Goal: Task Accomplishment & Management: Manage account settings

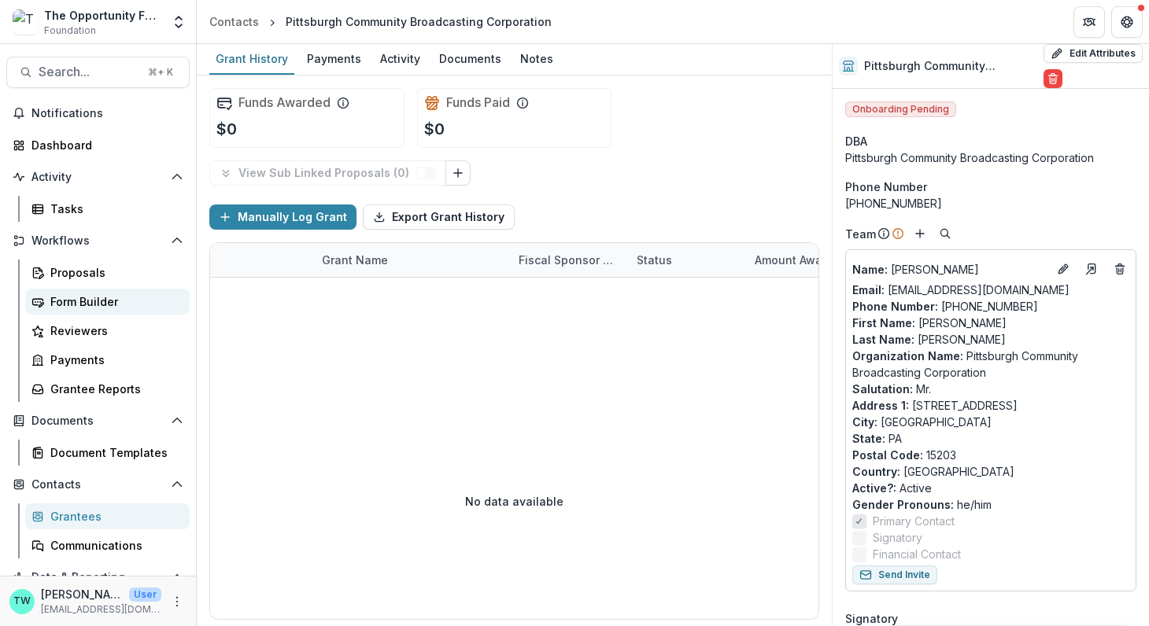
click at [80, 304] on div "Form Builder" at bounding box center [113, 301] width 127 height 17
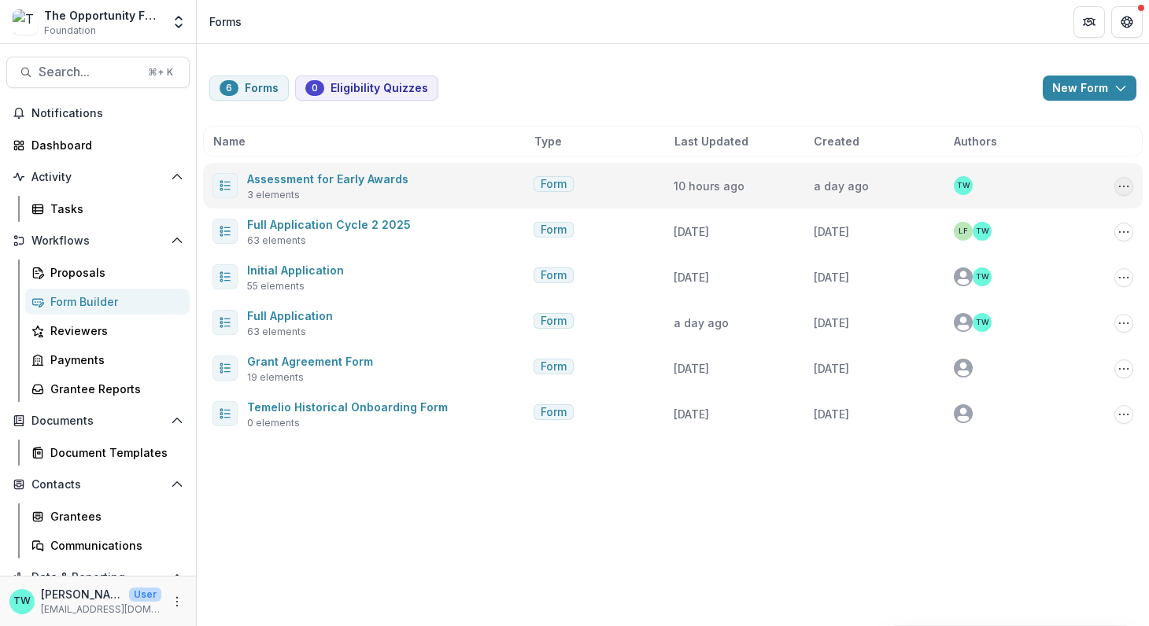
click at [1127, 186] on circle "Options" at bounding box center [1127, 186] width 1 height 1
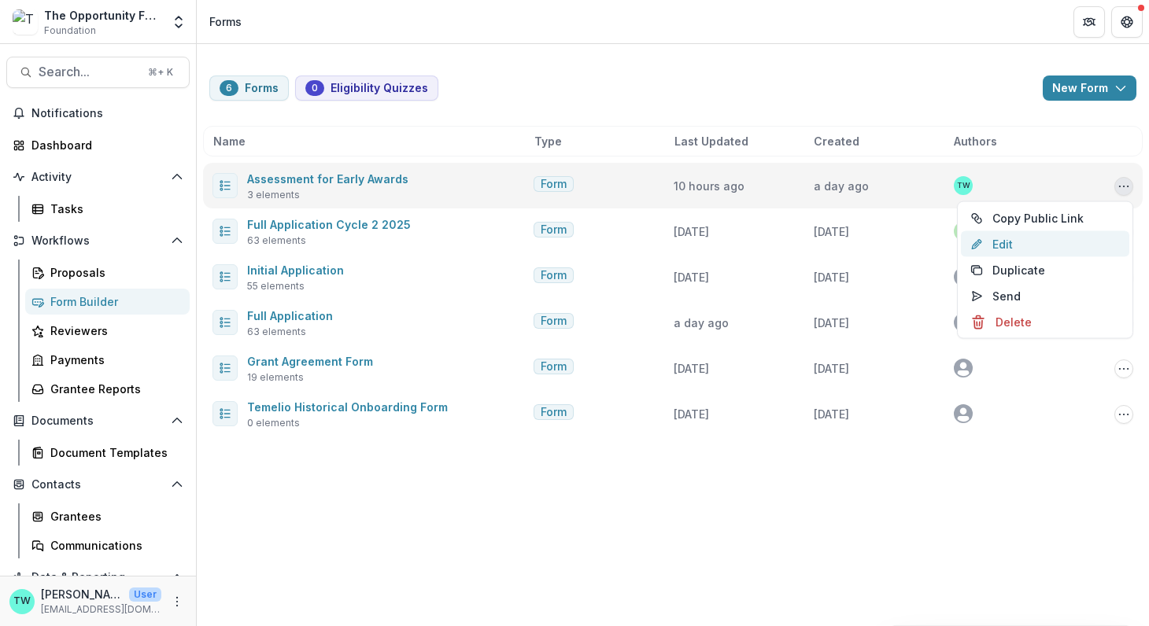
click at [1004, 237] on link "Edit" at bounding box center [1045, 244] width 168 height 26
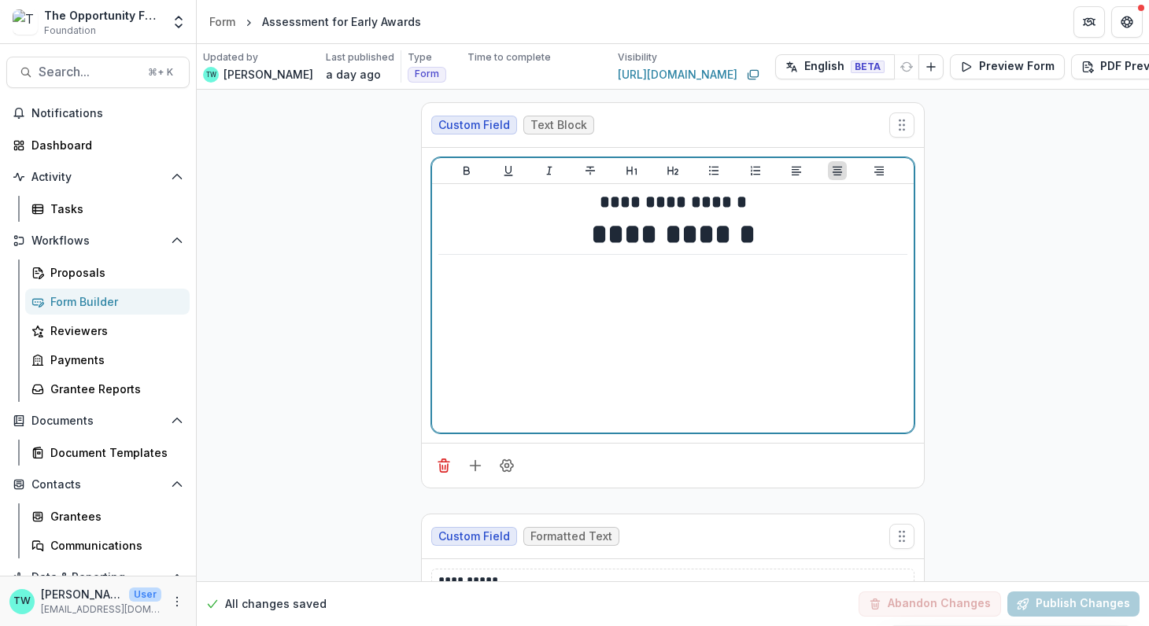
click at [762, 238] on h1 "**********" at bounding box center [673, 234] width 470 height 39
click at [758, 234] on h1 "**********" at bounding box center [673, 234] width 470 height 39
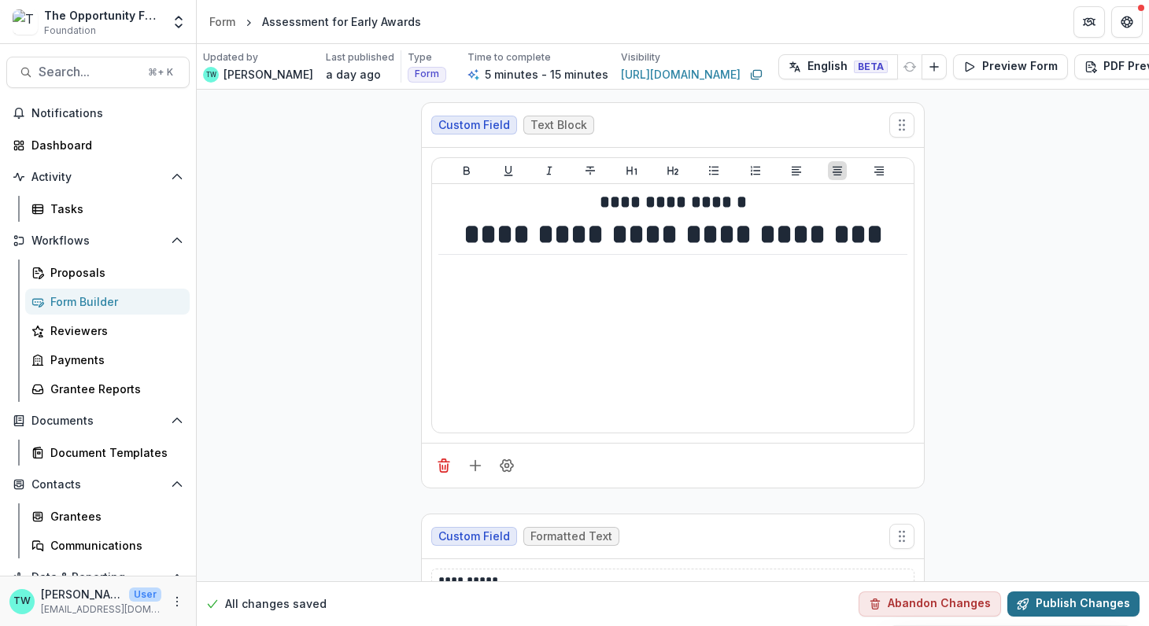
click at [1052, 592] on button "Publish Changes" at bounding box center [1073, 604] width 132 height 25
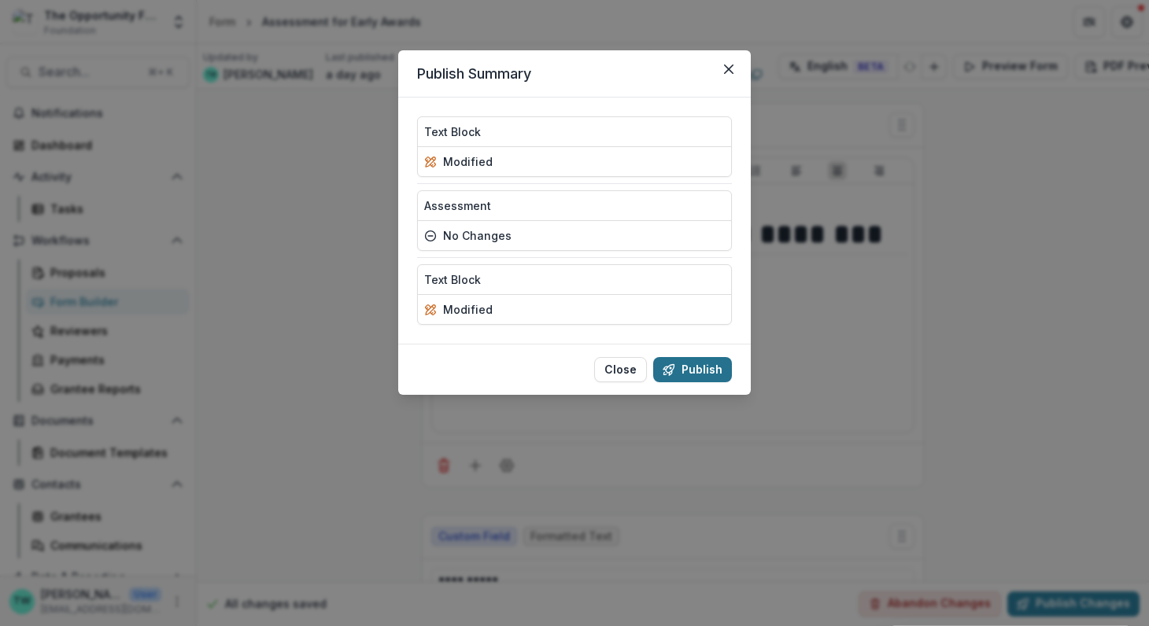
click at [703, 371] on button "Publish" at bounding box center [692, 369] width 79 height 25
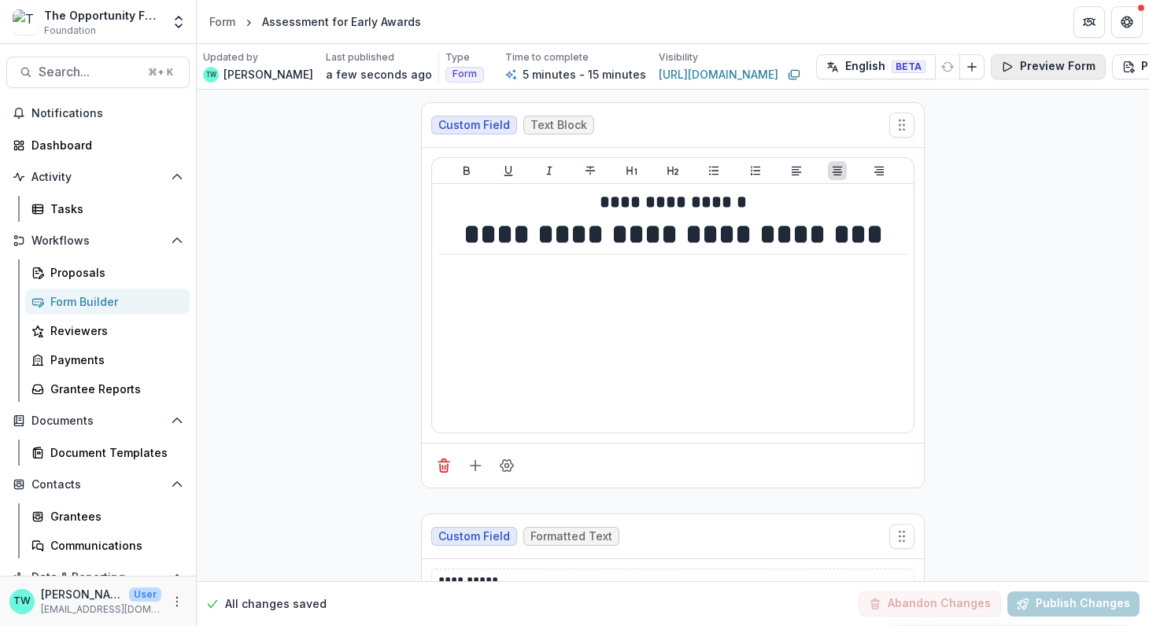
click at [1010, 69] on button "Preview Form" at bounding box center [1048, 66] width 115 height 25
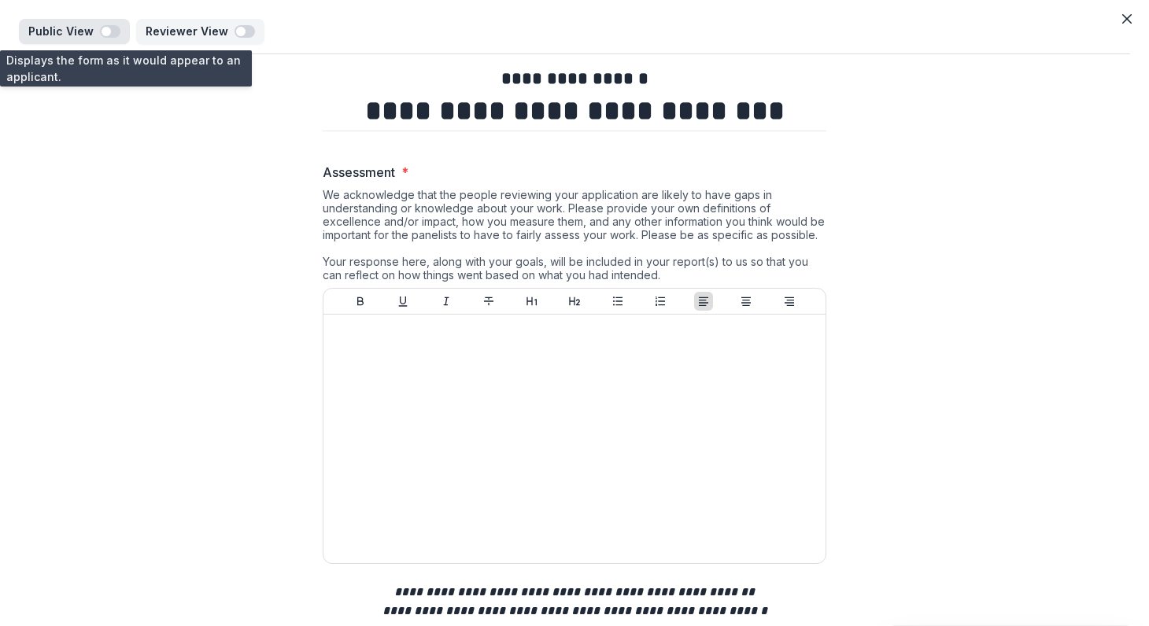
click at [113, 30] on span "button" at bounding box center [110, 31] width 20 height 13
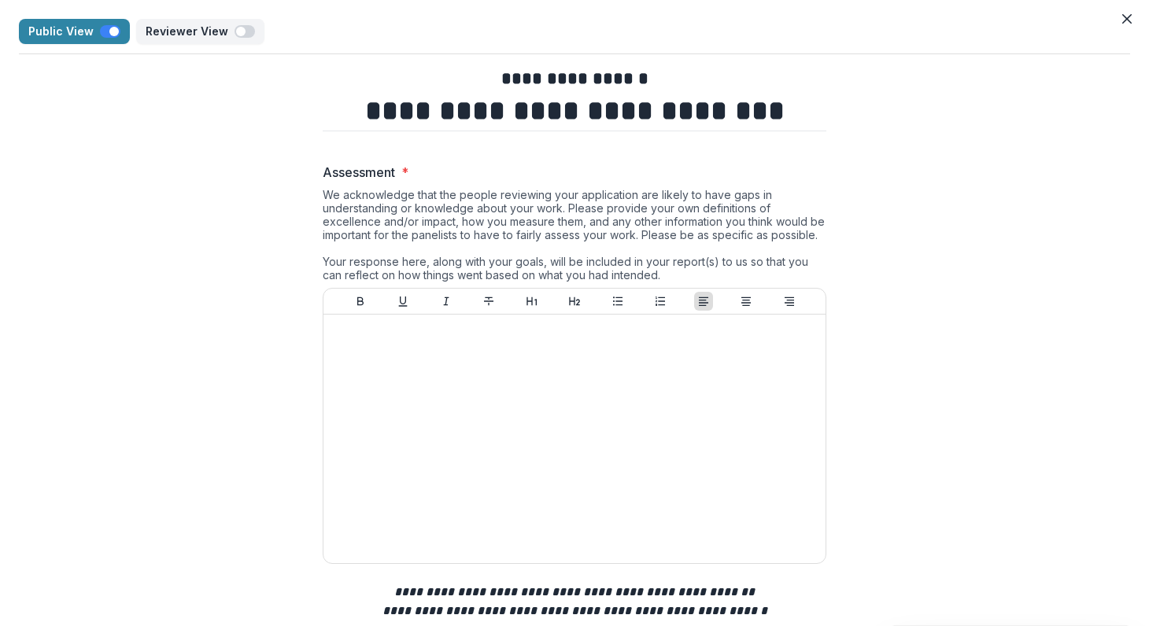
scroll to position [97, 0]
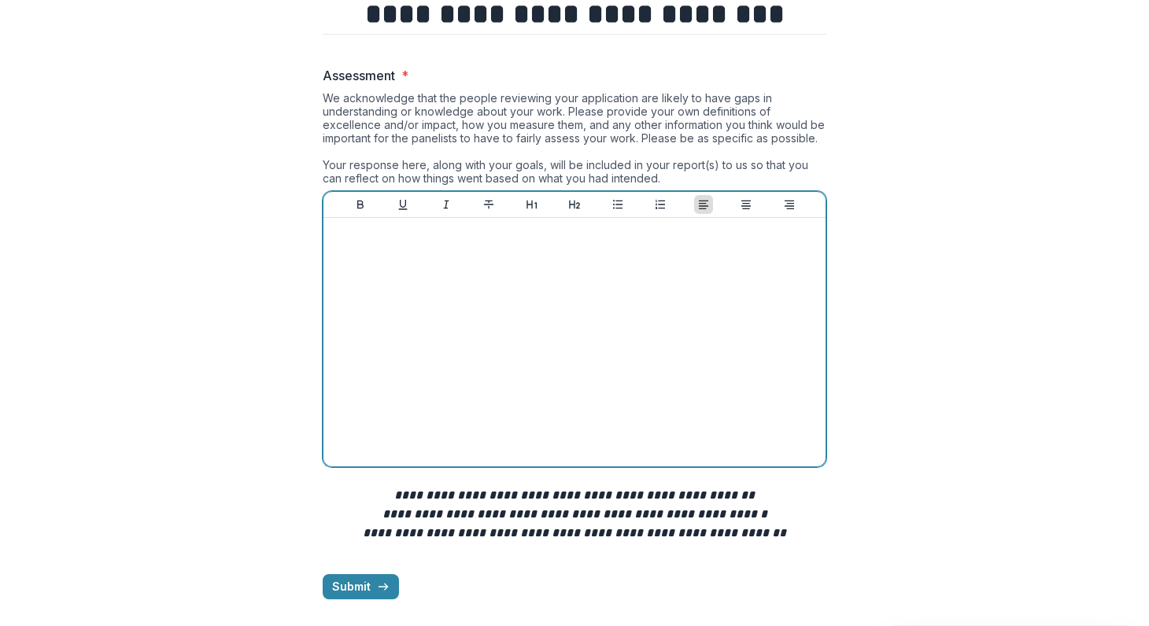
click at [456, 400] on div at bounding box center [574, 342] width 489 height 236
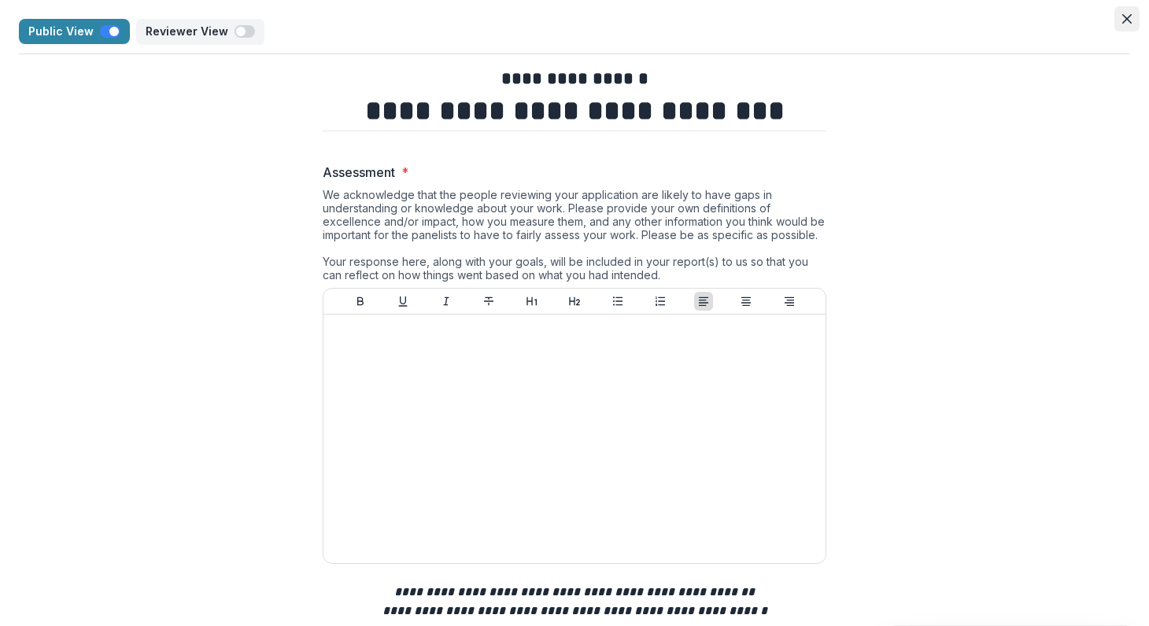
click at [1124, 24] on button "Close" at bounding box center [1126, 18] width 25 height 25
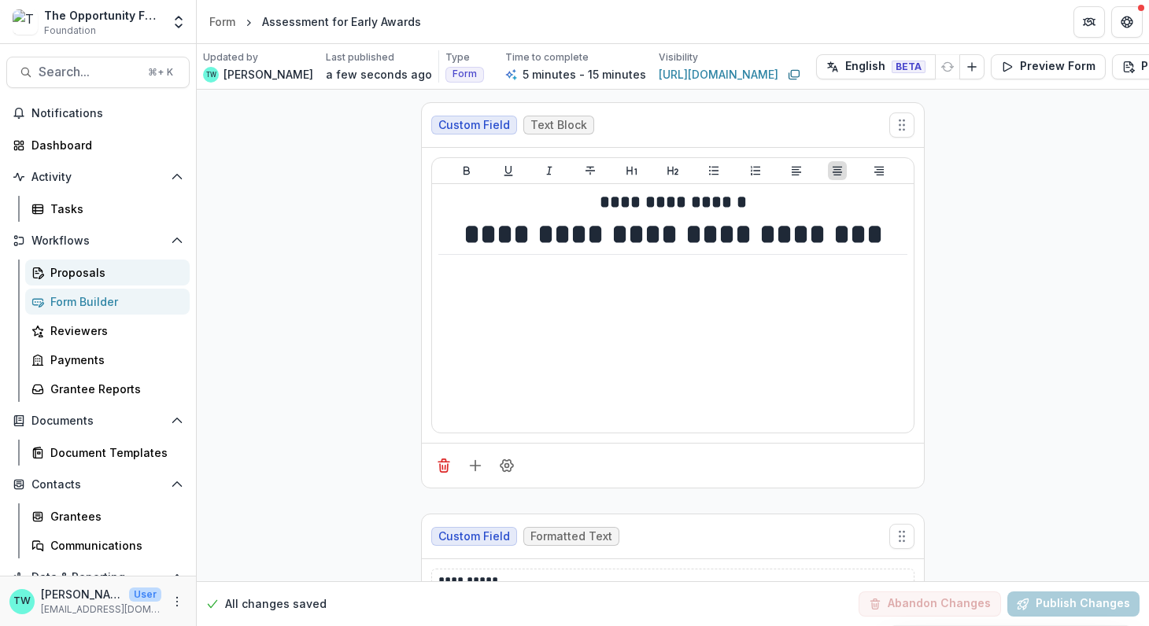
click at [76, 271] on div "Proposals" at bounding box center [113, 272] width 127 height 17
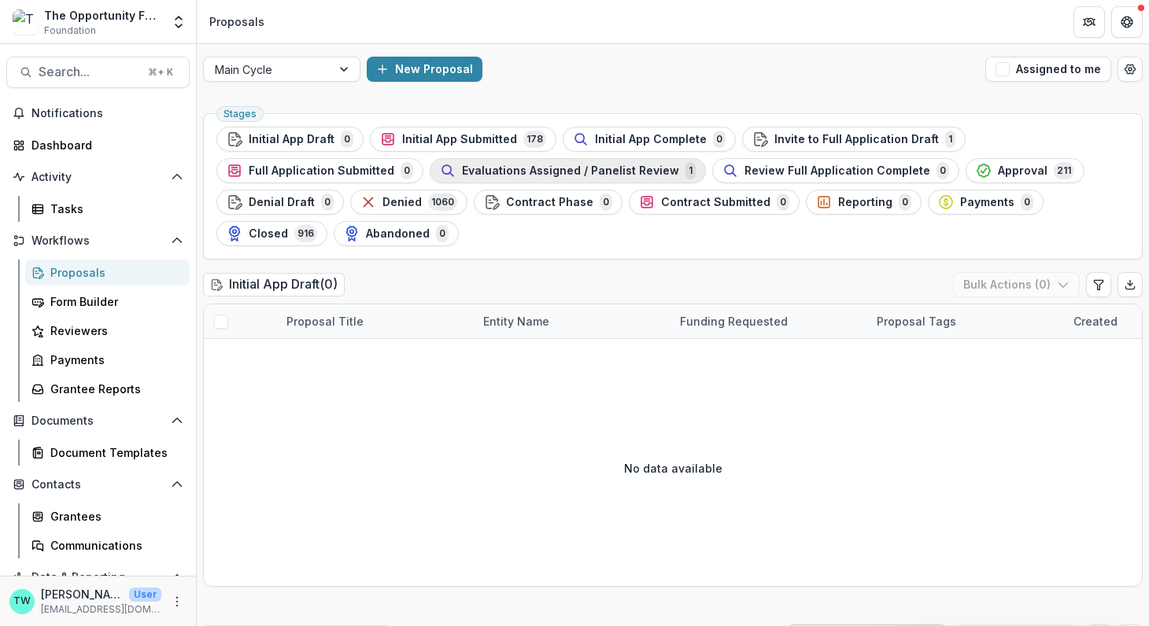
click at [526, 174] on span "Evaluations Assigned / Panelist Review" at bounding box center [570, 170] width 217 height 13
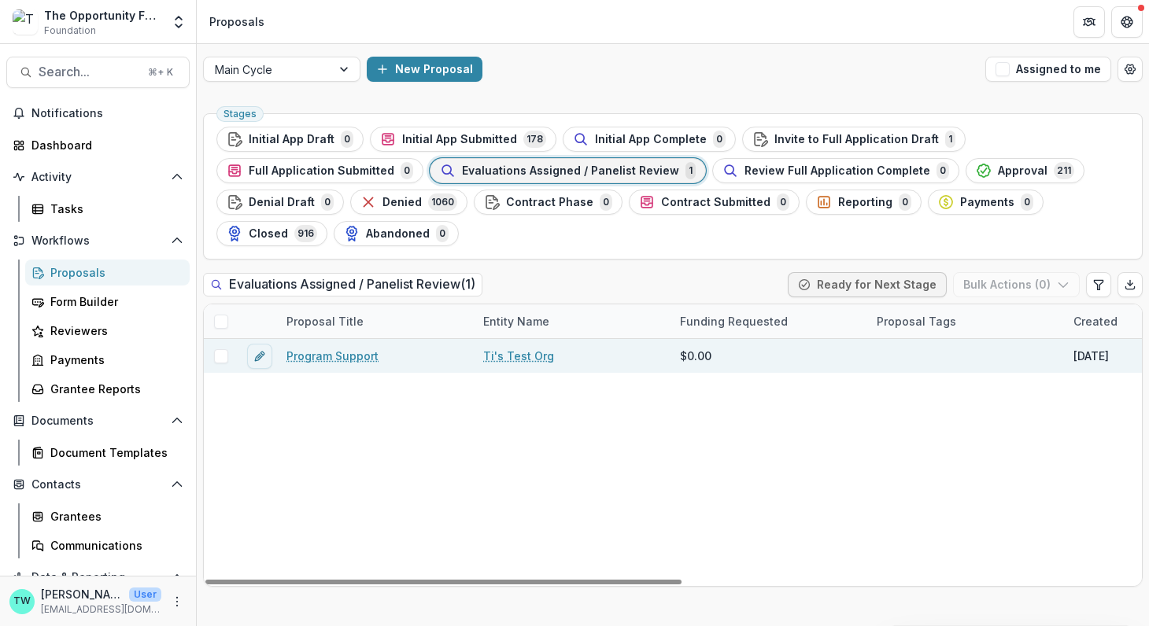
click at [329, 349] on link "Program Support" at bounding box center [332, 356] width 92 height 17
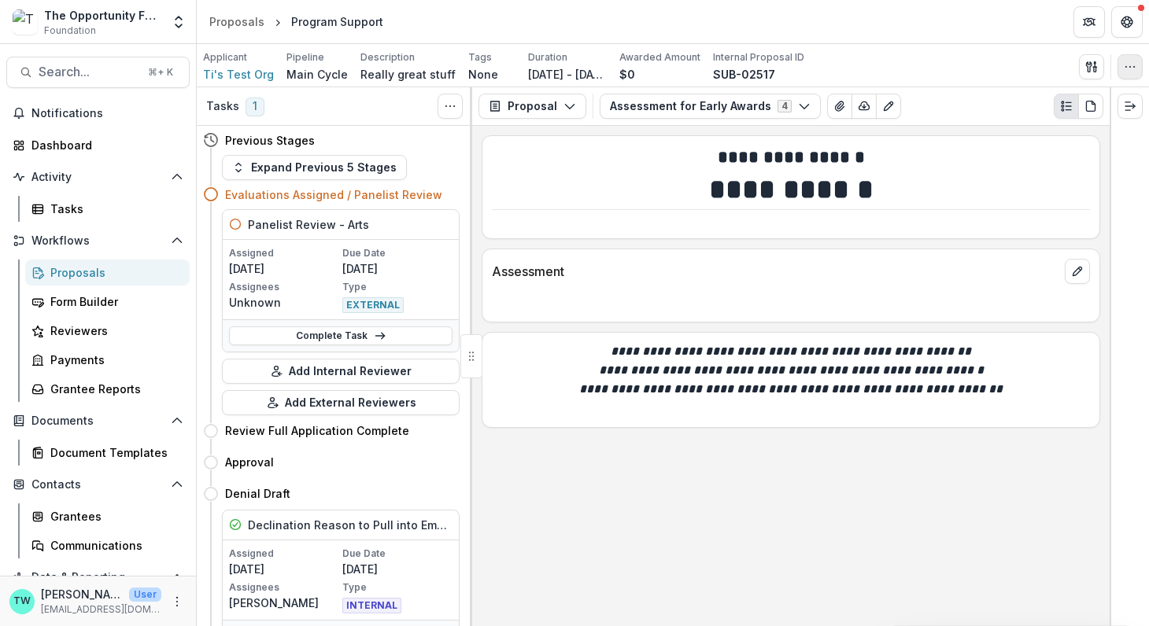
click at [1120, 72] on button "button" at bounding box center [1129, 66] width 25 height 25
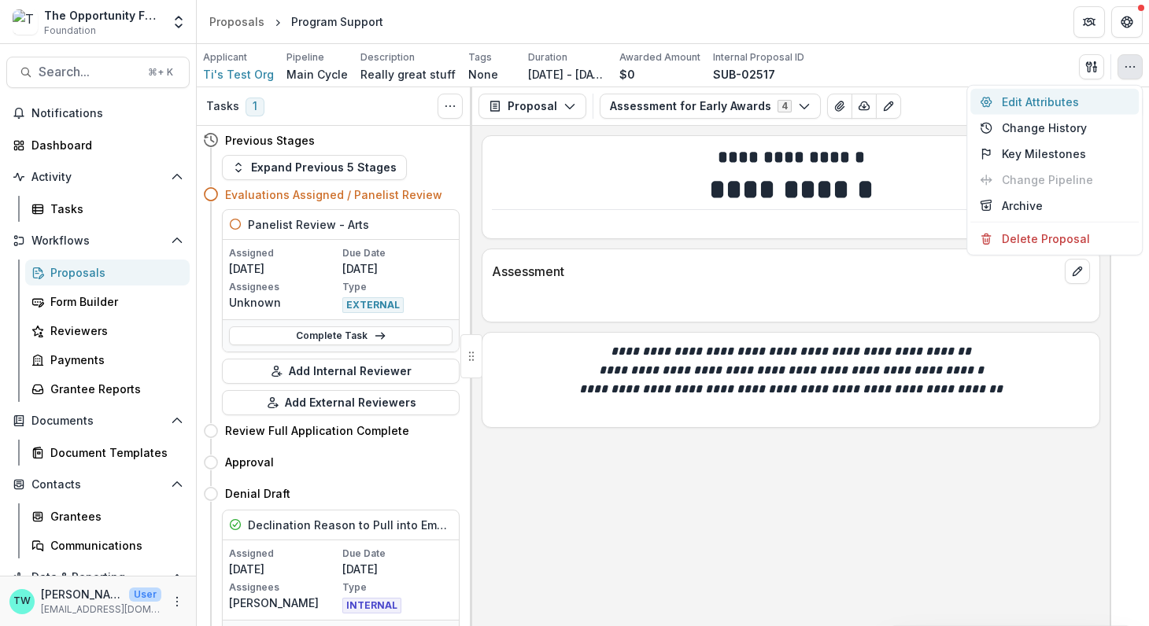
click at [1036, 106] on button "Edit Attributes" at bounding box center [1054, 102] width 168 height 26
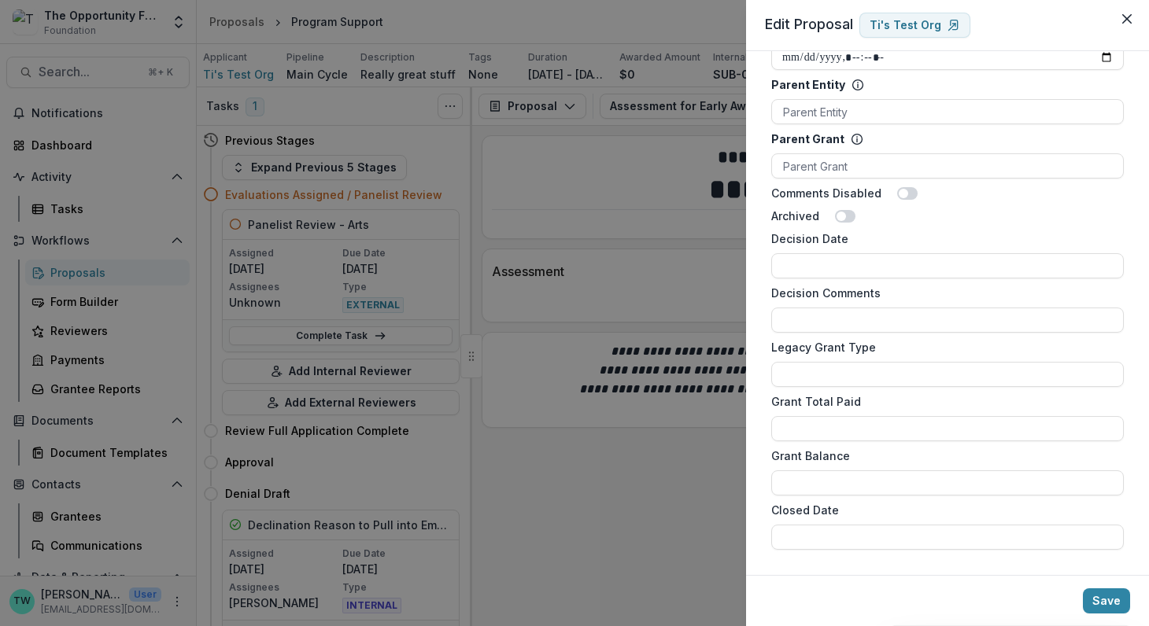
scroll to position [1169, 0]
click at [1134, 24] on button "Close" at bounding box center [1126, 18] width 25 height 25
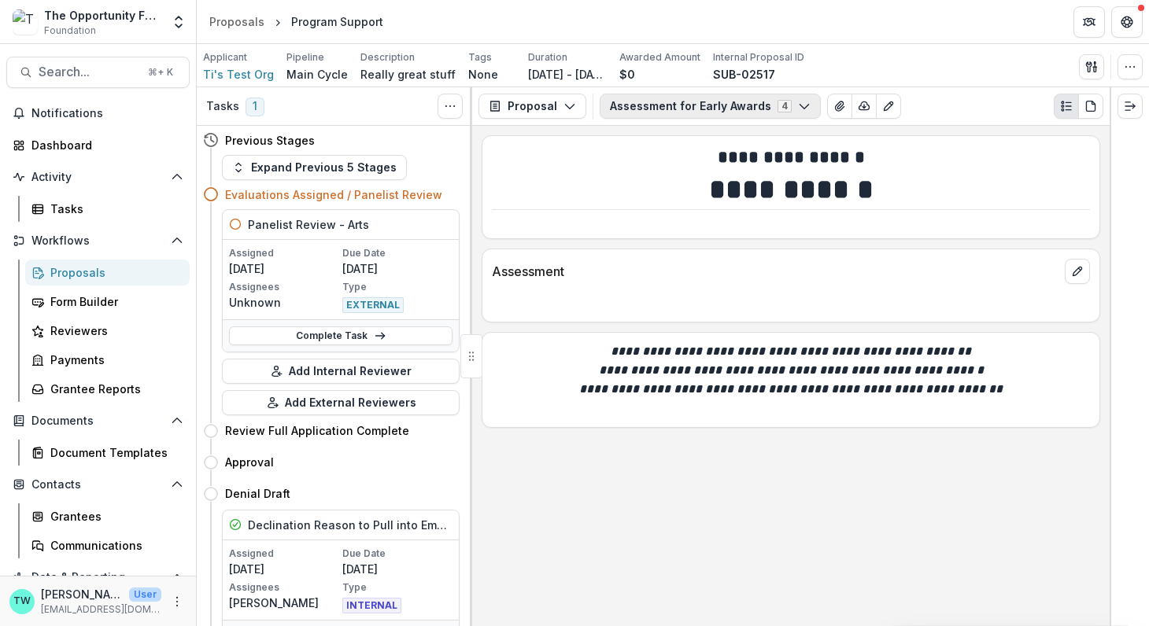
click at [799, 109] on icon "button" at bounding box center [804, 106] width 13 height 13
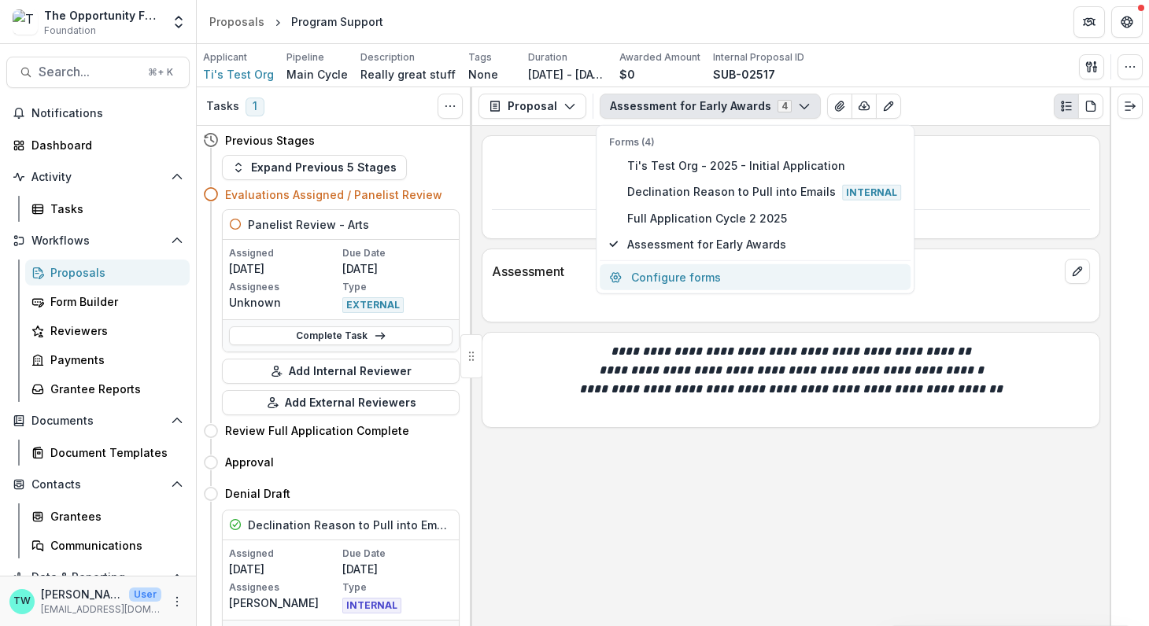
click at [700, 283] on button "Configure forms" at bounding box center [755, 277] width 311 height 26
select select "****"
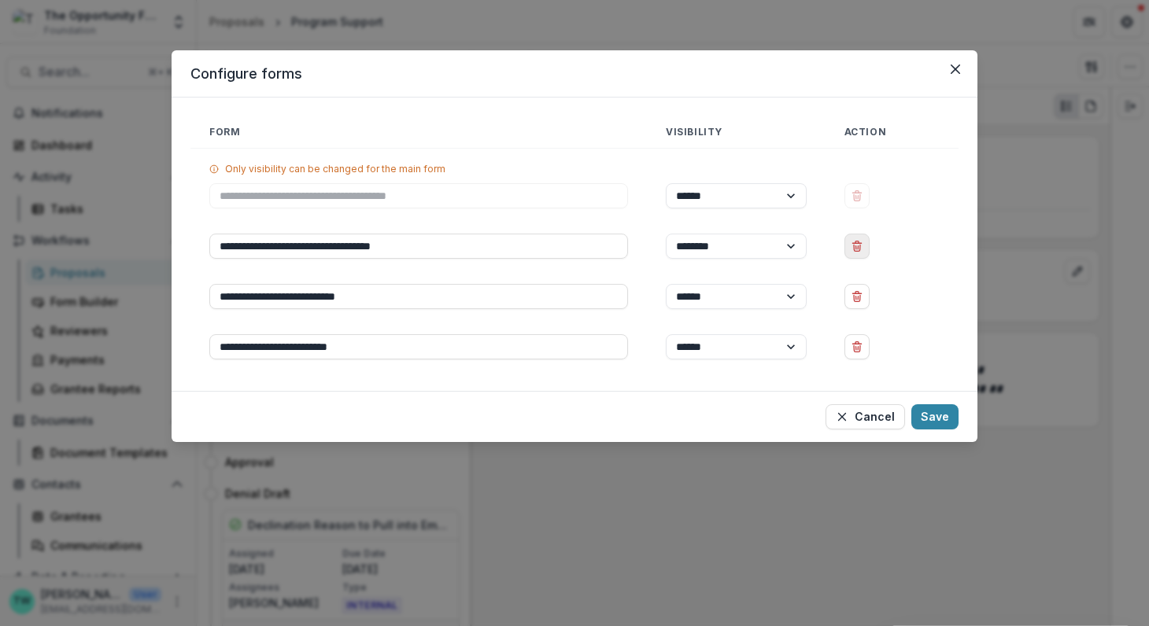
click at [860, 248] on icon "Delete Declination Reason to Pull into Emails" at bounding box center [857, 248] width 6 height 6
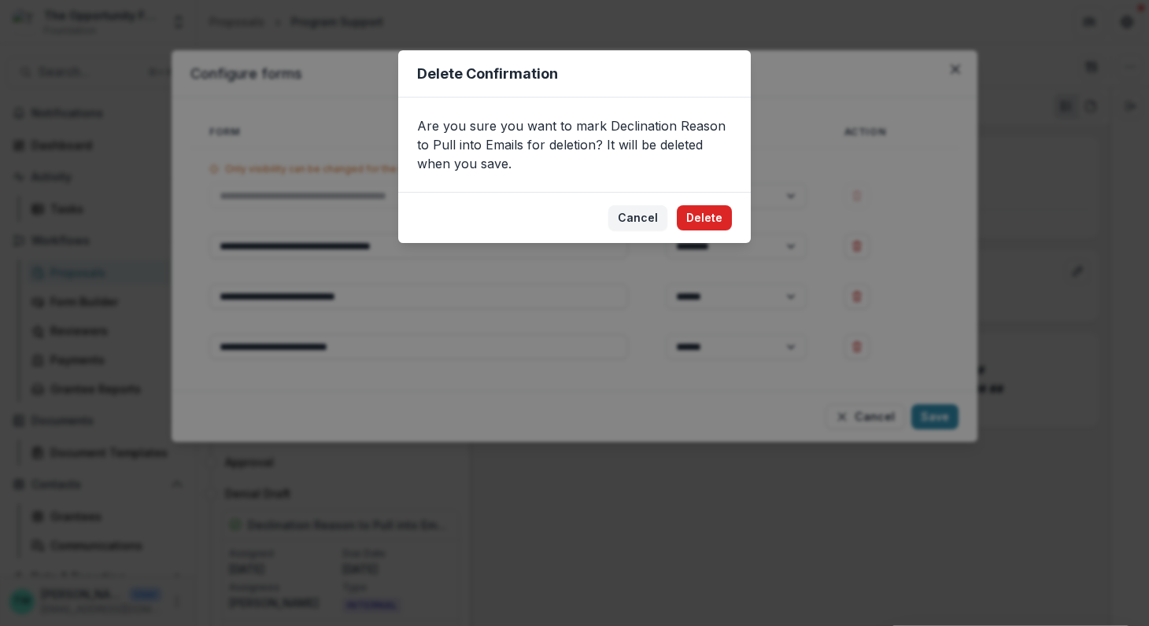
click at [717, 217] on button "Delete" at bounding box center [704, 217] width 55 height 25
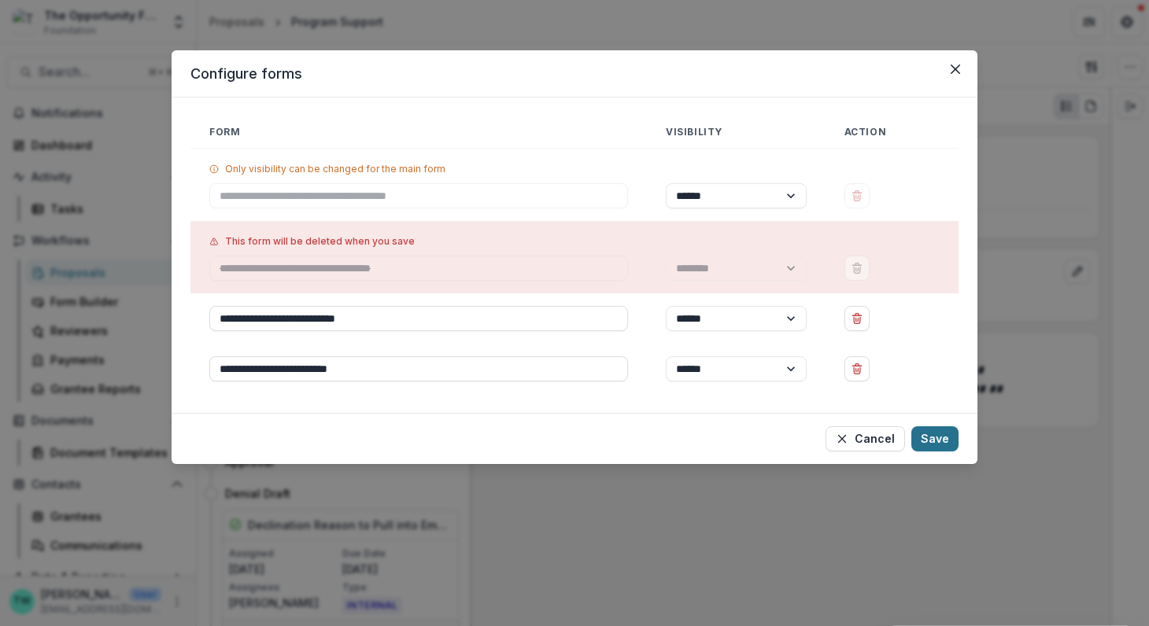
click at [941, 445] on button "Save" at bounding box center [934, 438] width 47 height 25
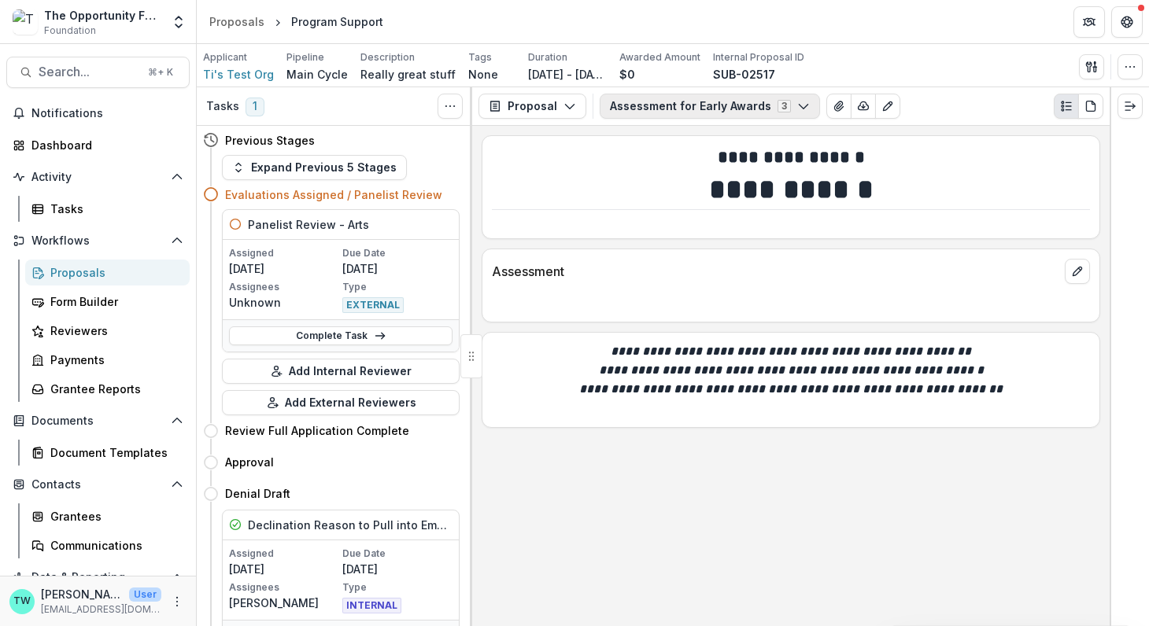
click at [767, 104] on button "Assessment for Early Awards 3" at bounding box center [710, 106] width 220 height 25
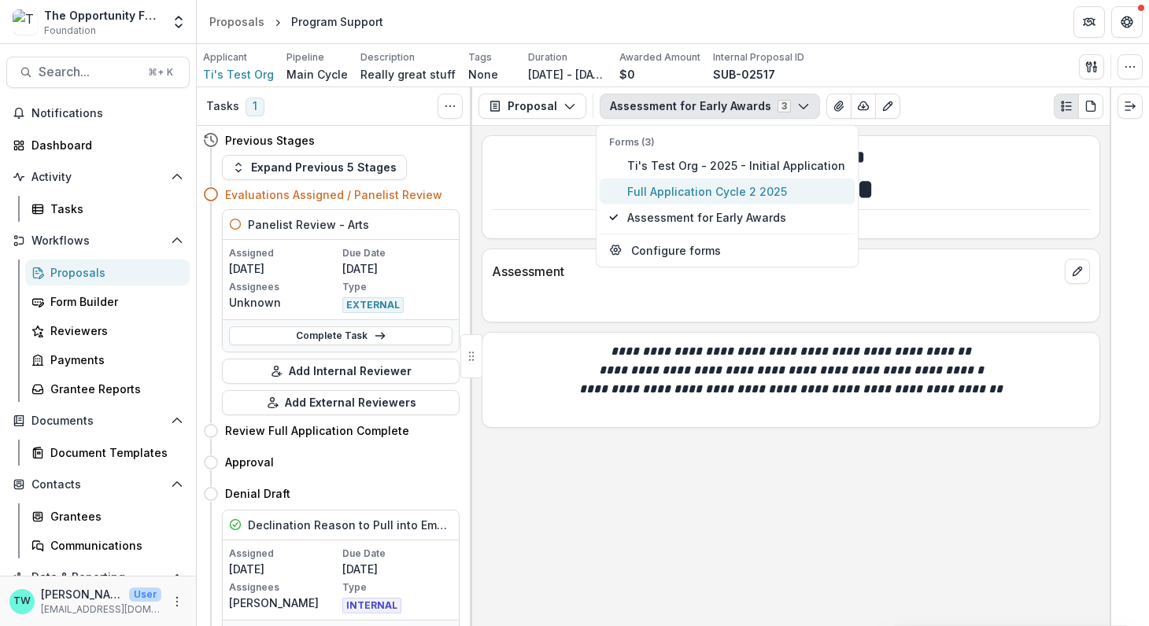
click at [727, 197] on span "Full Application Cycle 2 2025" at bounding box center [736, 191] width 218 height 17
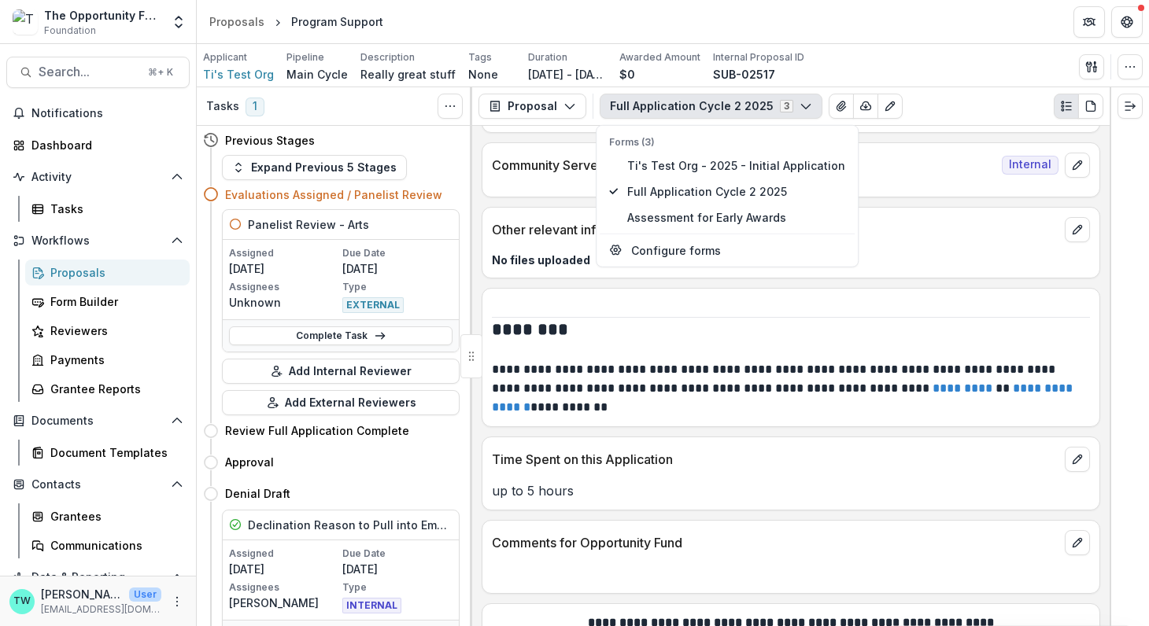
scroll to position [4348, 0]
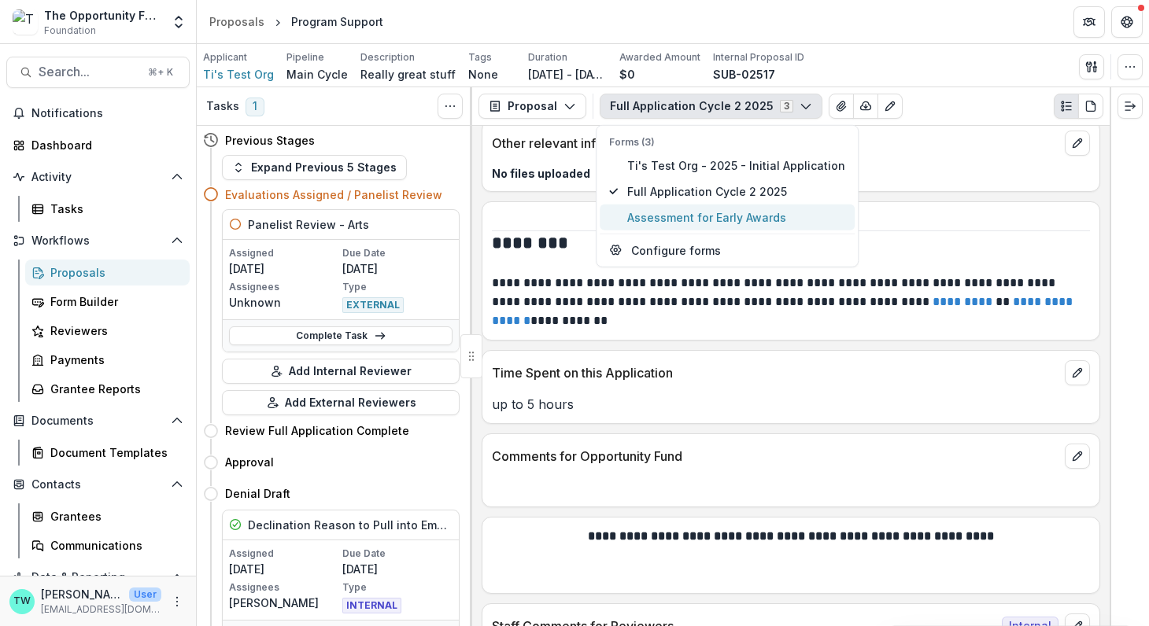
click at [693, 220] on span "Assessment for Early Awards" at bounding box center [736, 217] width 218 height 17
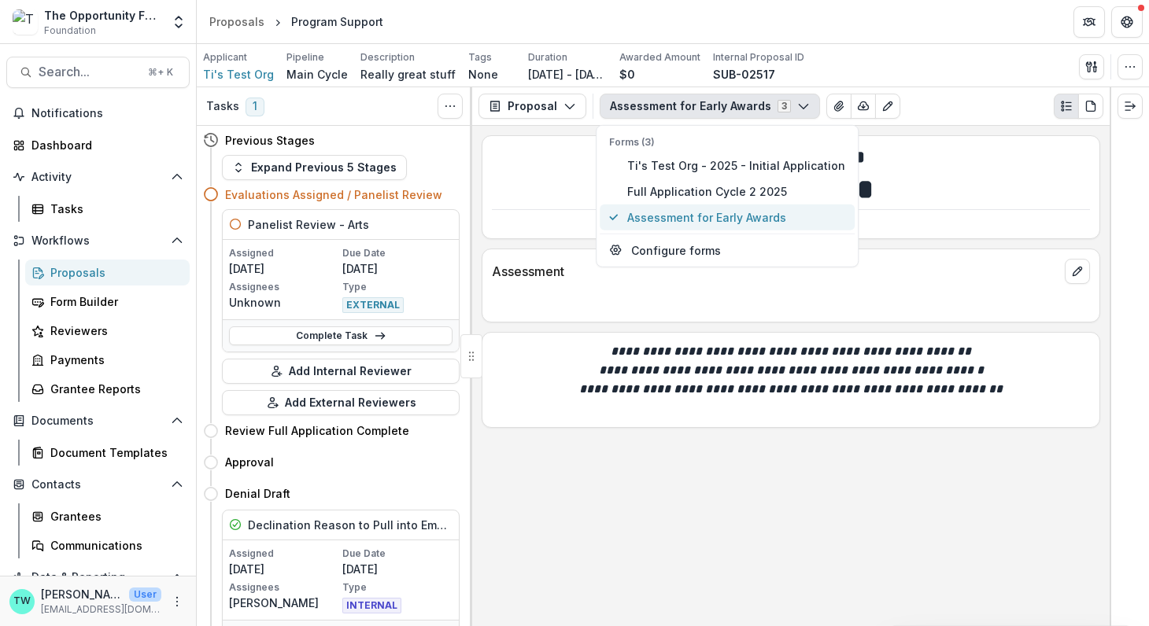
scroll to position [0, 0]
click at [365, 171] on button "Expand Previous 5 Stages" at bounding box center [314, 167] width 185 height 25
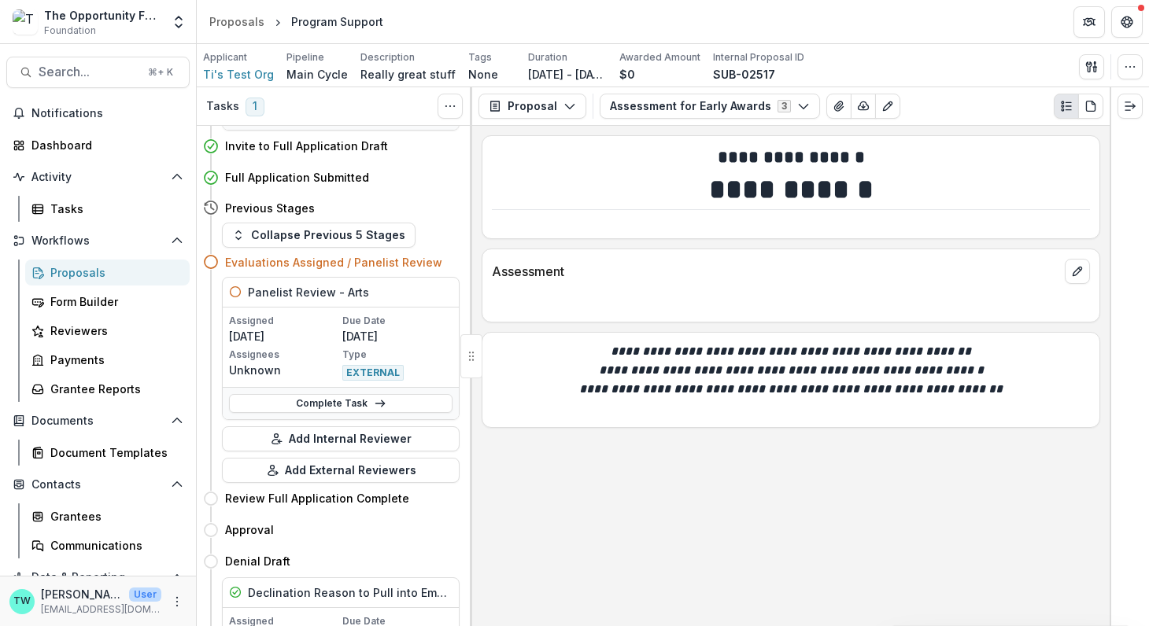
scroll to position [687, 0]
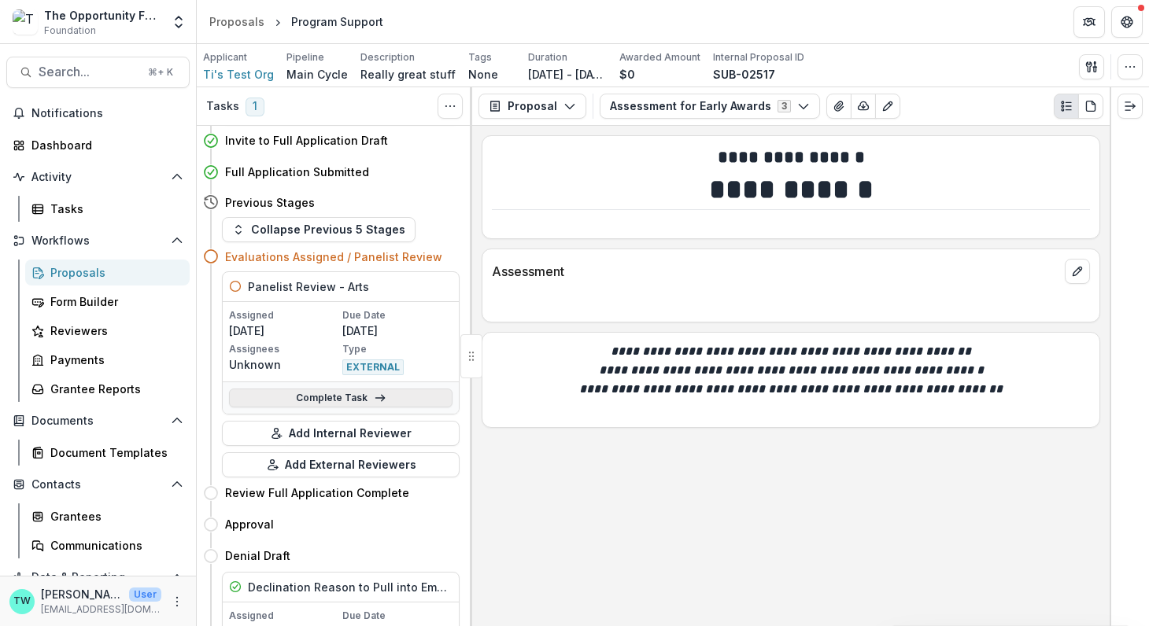
click at [340, 393] on link "Complete Task" at bounding box center [340, 398] width 223 height 19
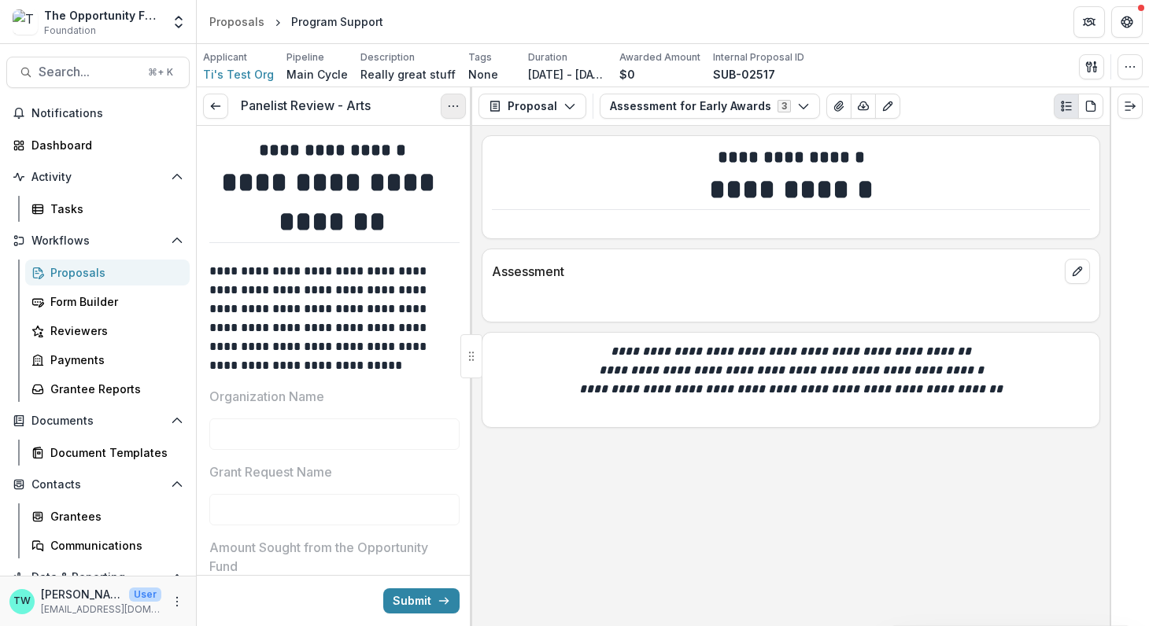
click at [452, 109] on icon "Options" at bounding box center [453, 106] width 13 height 13
click at [373, 139] on link "View task" at bounding box center [377, 142] width 168 height 26
select select "********"
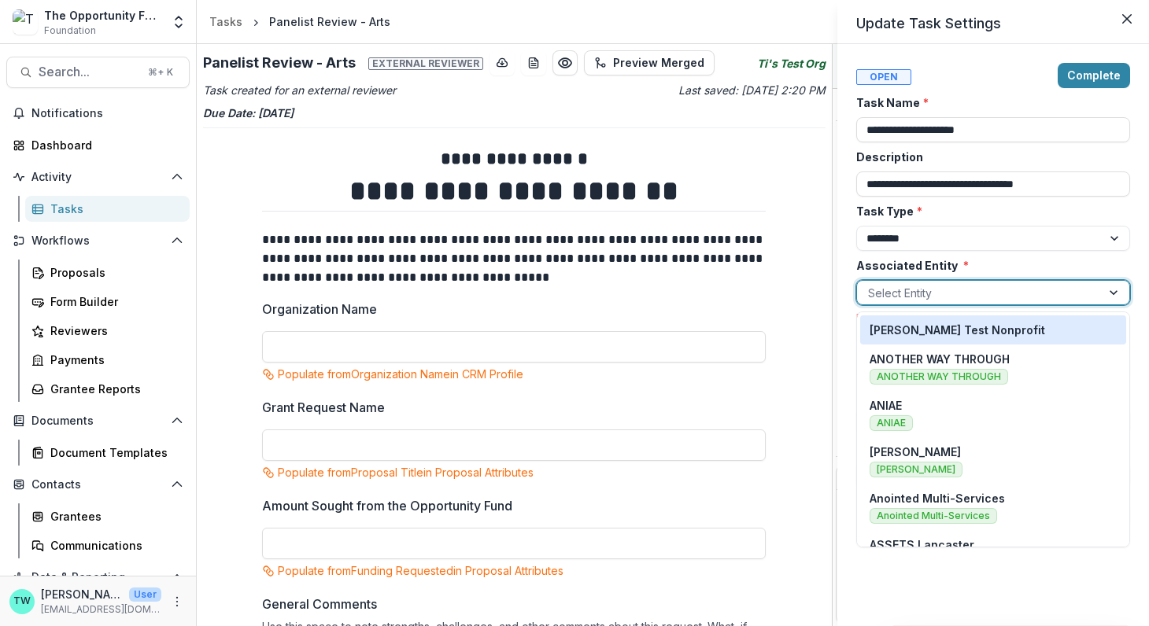
click at [1002, 290] on div at bounding box center [979, 293] width 222 height 20
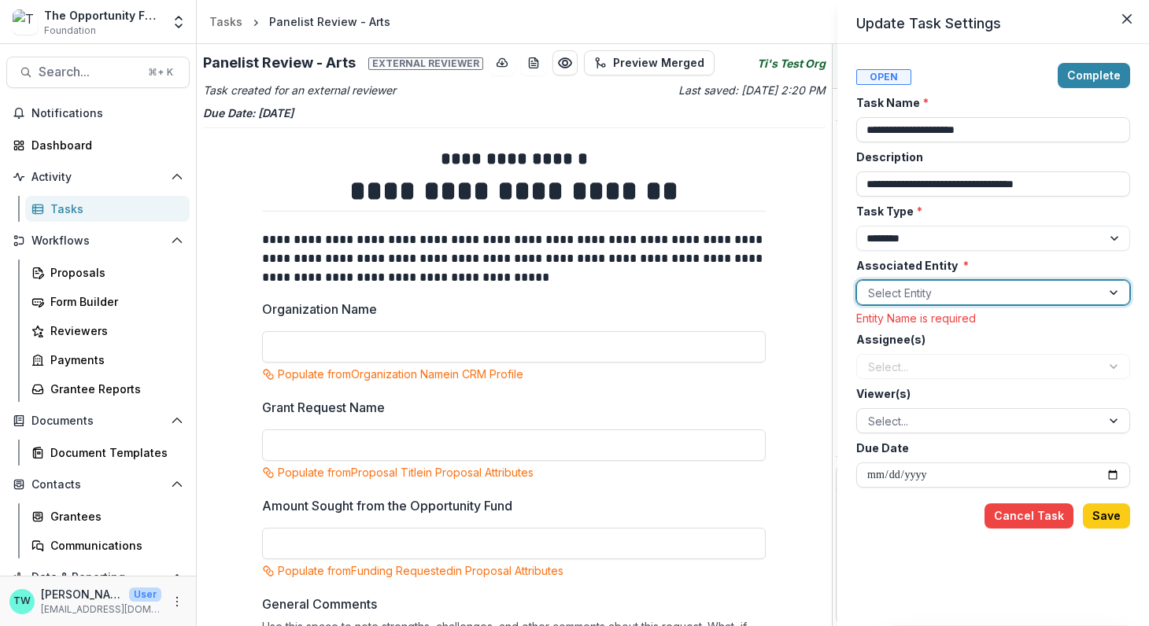
click at [1002, 290] on div at bounding box center [979, 293] width 222 height 20
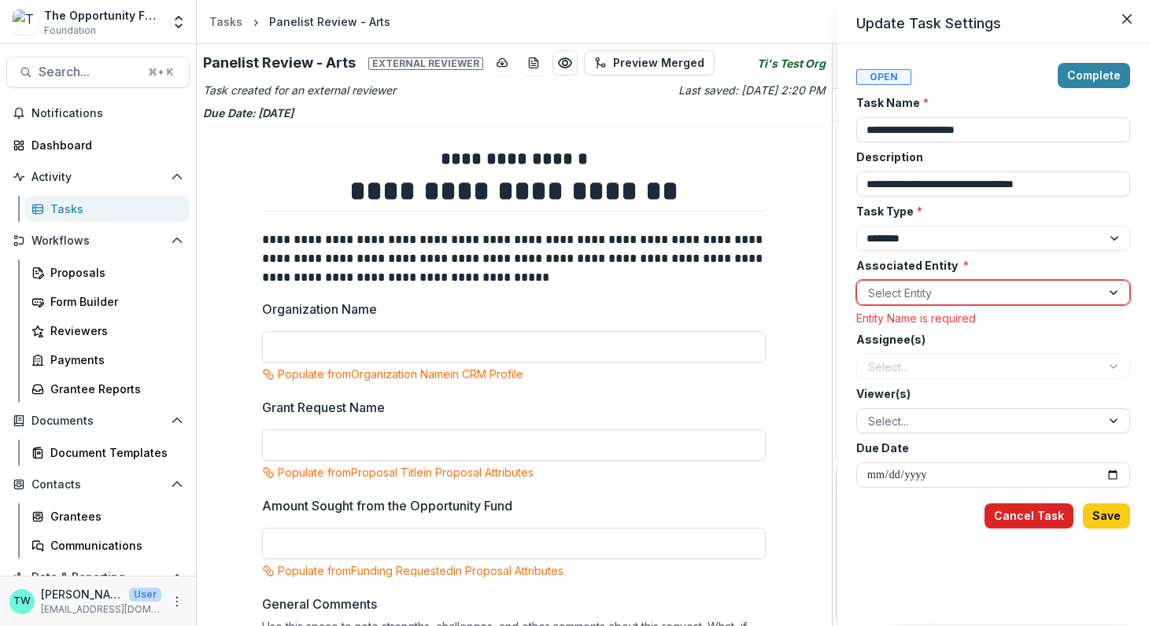
click at [1023, 518] on button "Cancel Task" at bounding box center [1028, 516] width 89 height 25
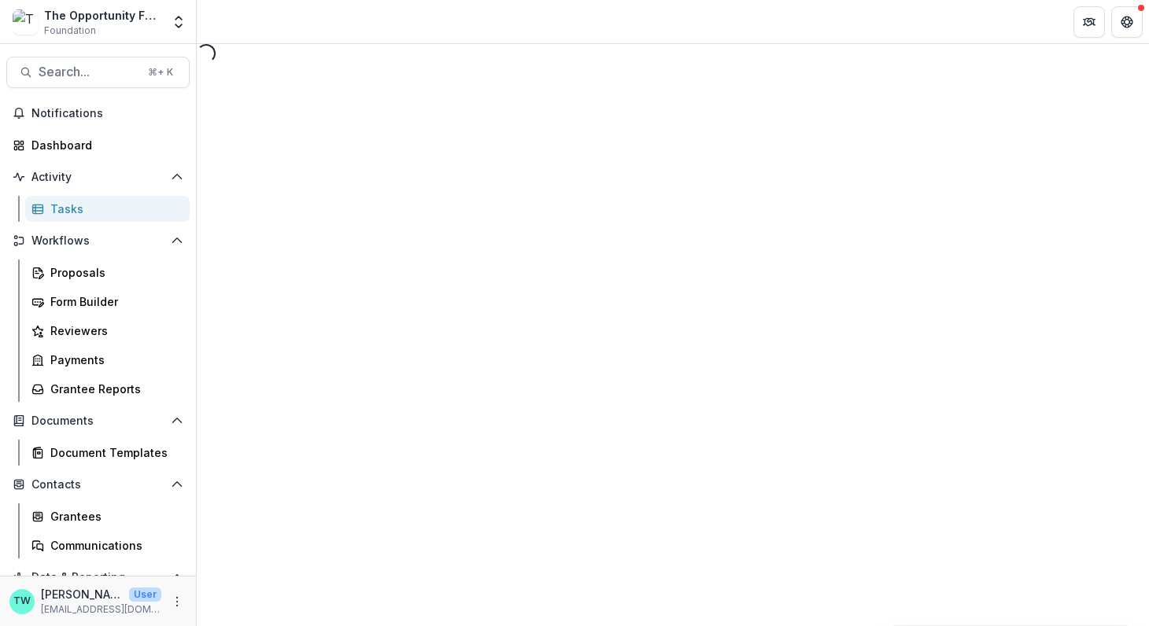
select select "********"
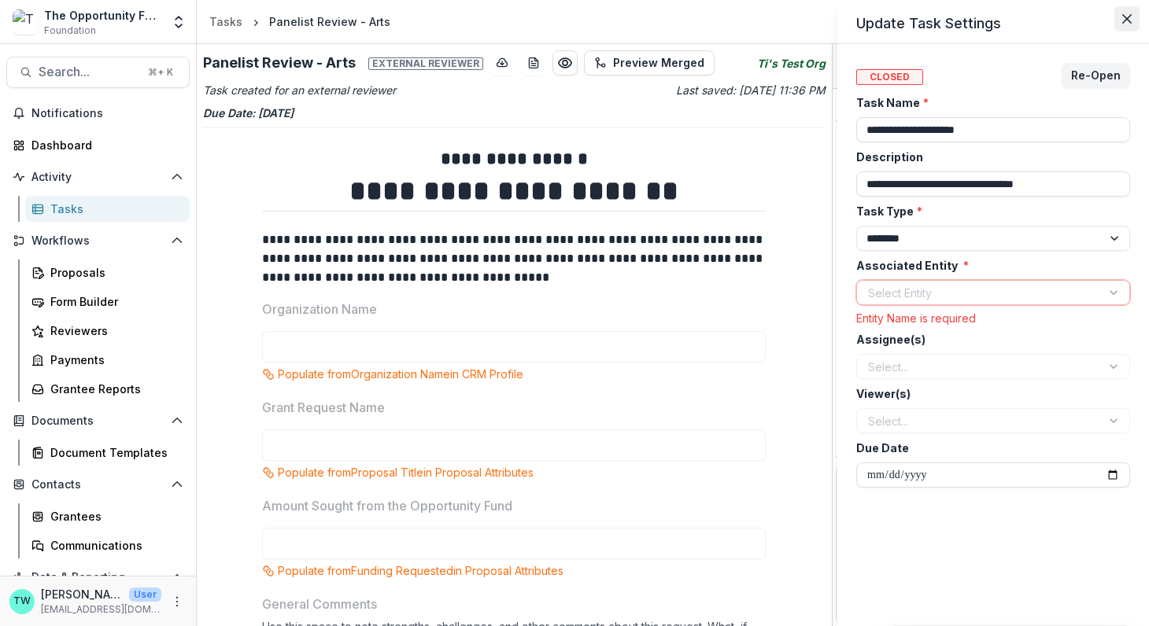
click at [1125, 17] on icon "Close" at bounding box center [1126, 18] width 9 height 9
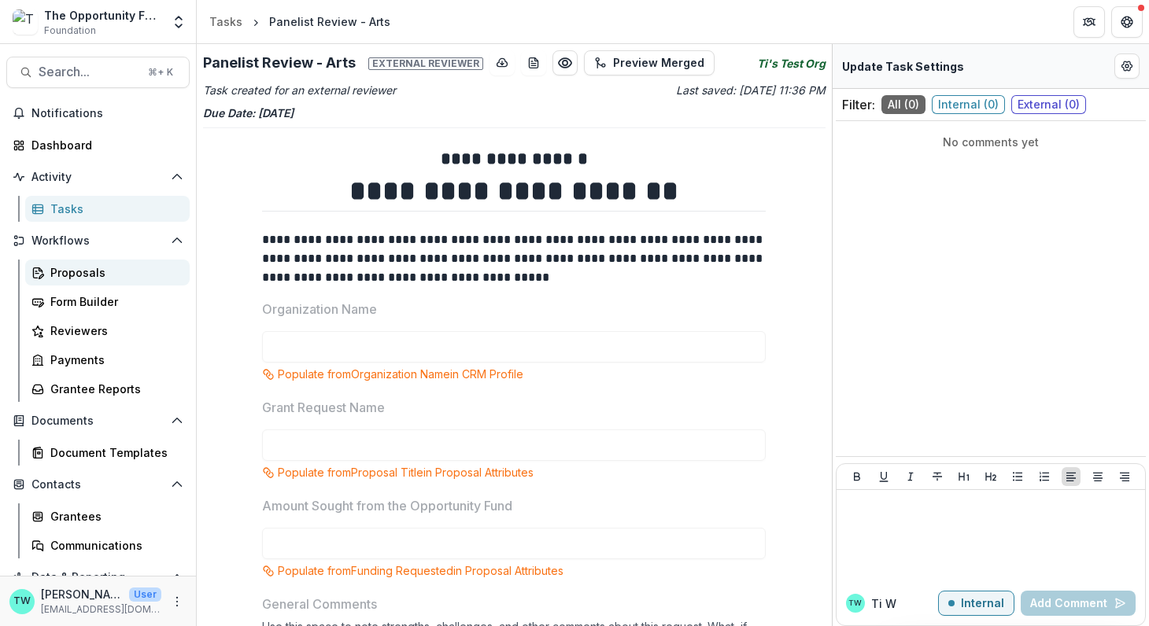
click at [83, 265] on div "Proposals" at bounding box center [113, 272] width 127 height 17
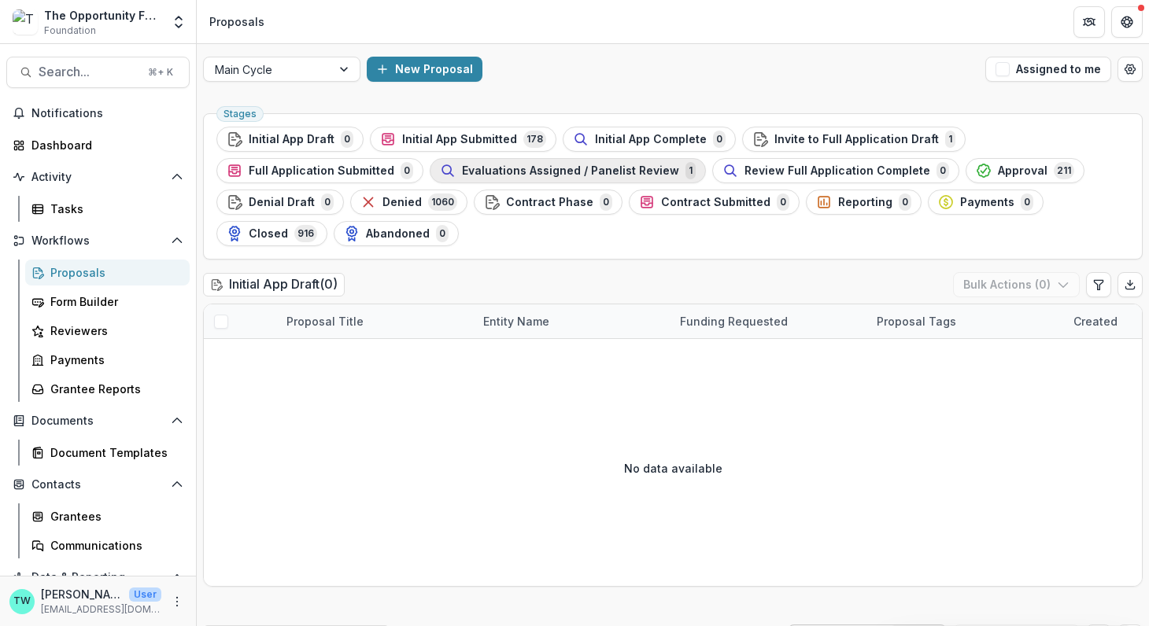
click at [559, 174] on span "Evaluations Assigned / Panelist Review" at bounding box center [570, 170] width 217 height 13
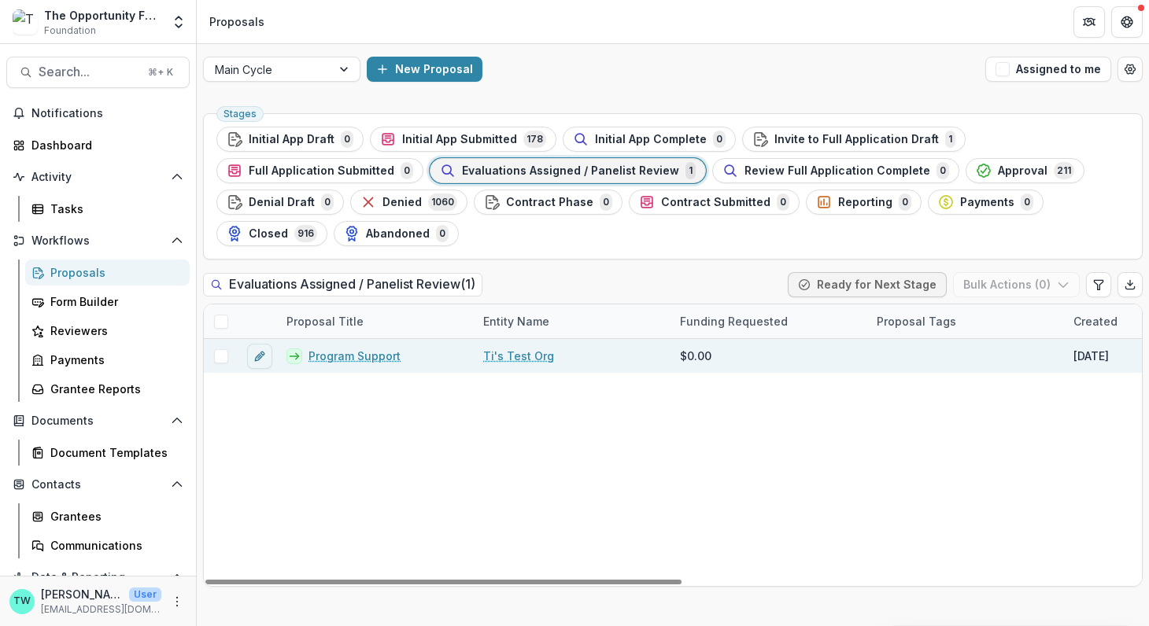
click at [367, 354] on link "Program Support" at bounding box center [354, 356] width 92 height 17
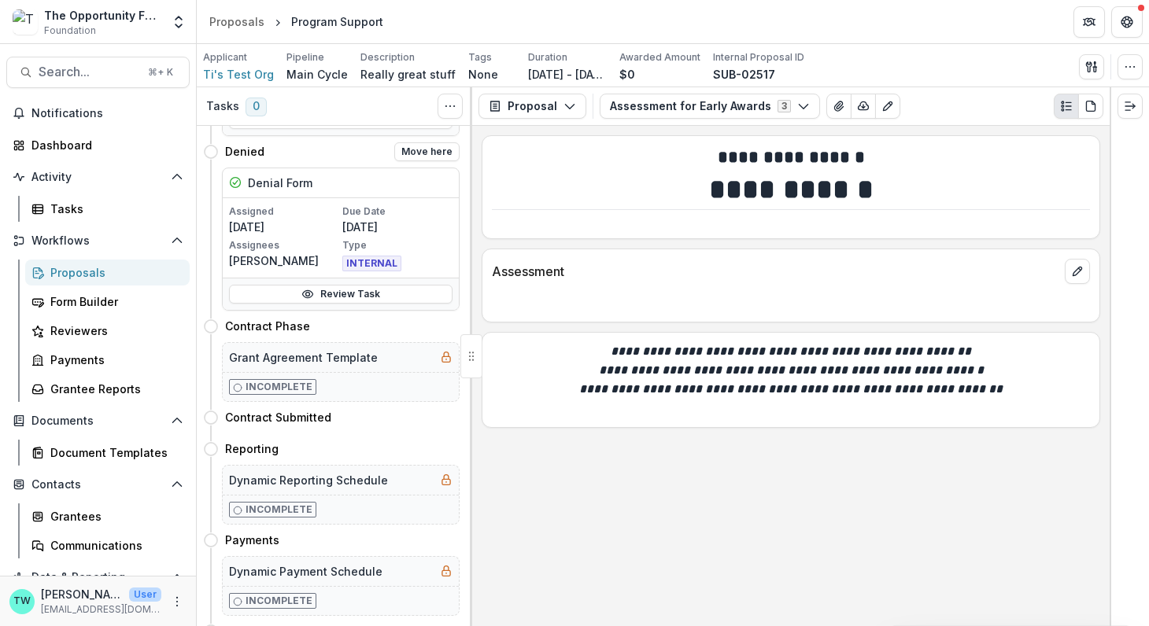
scroll to position [625, 0]
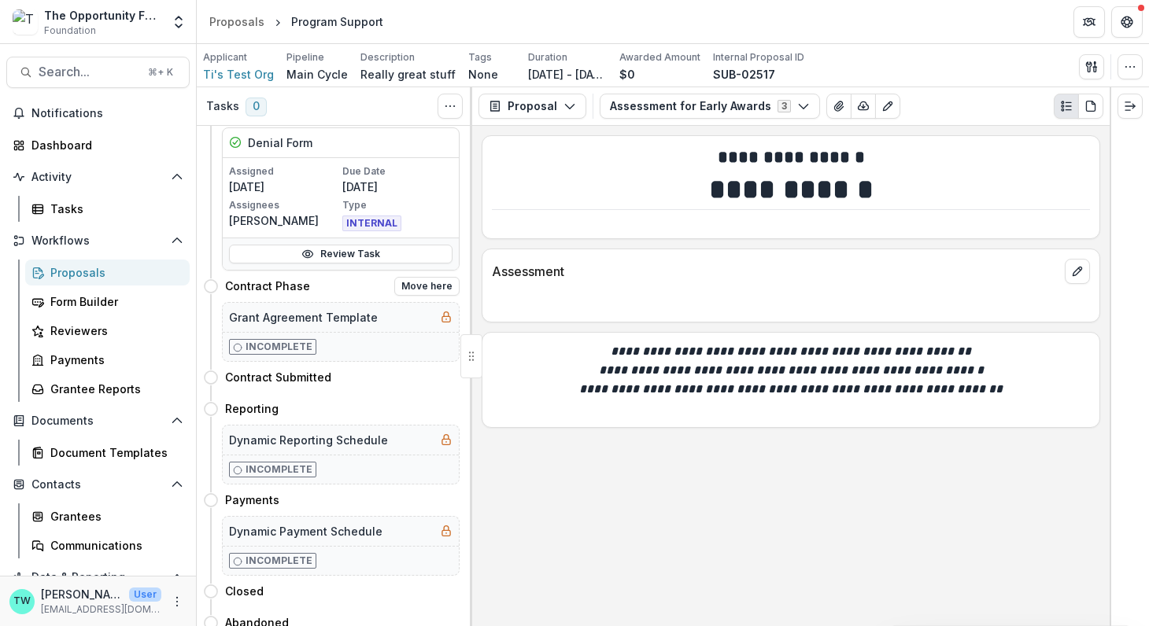
click at [286, 341] on p "Incomplete" at bounding box center [278, 347] width 67 height 14
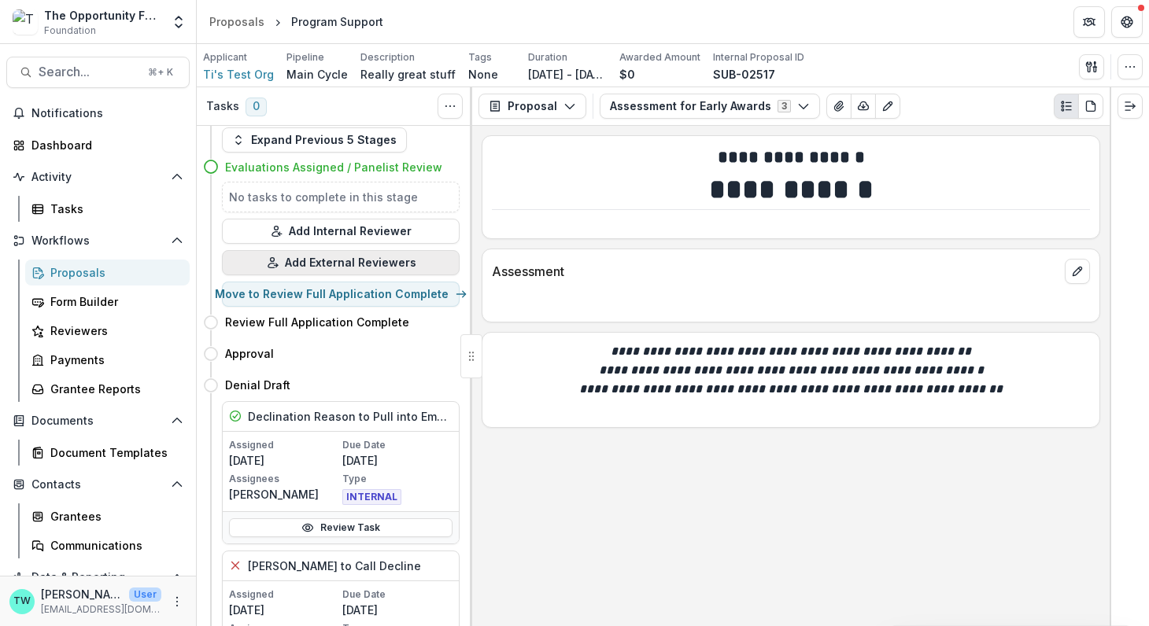
scroll to position [0, 0]
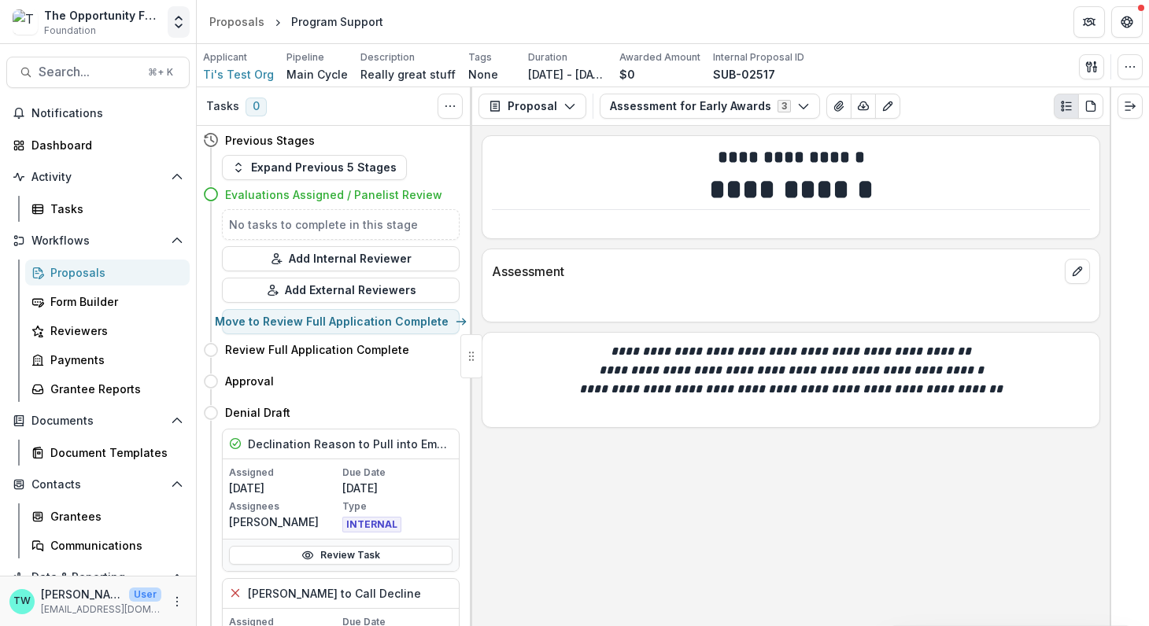
click at [179, 13] on button "Open entity switcher" at bounding box center [179, 21] width 22 height 31
click at [91, 56] on link "Admin Settings" at bounding box center [98, 61] width 189 height 26
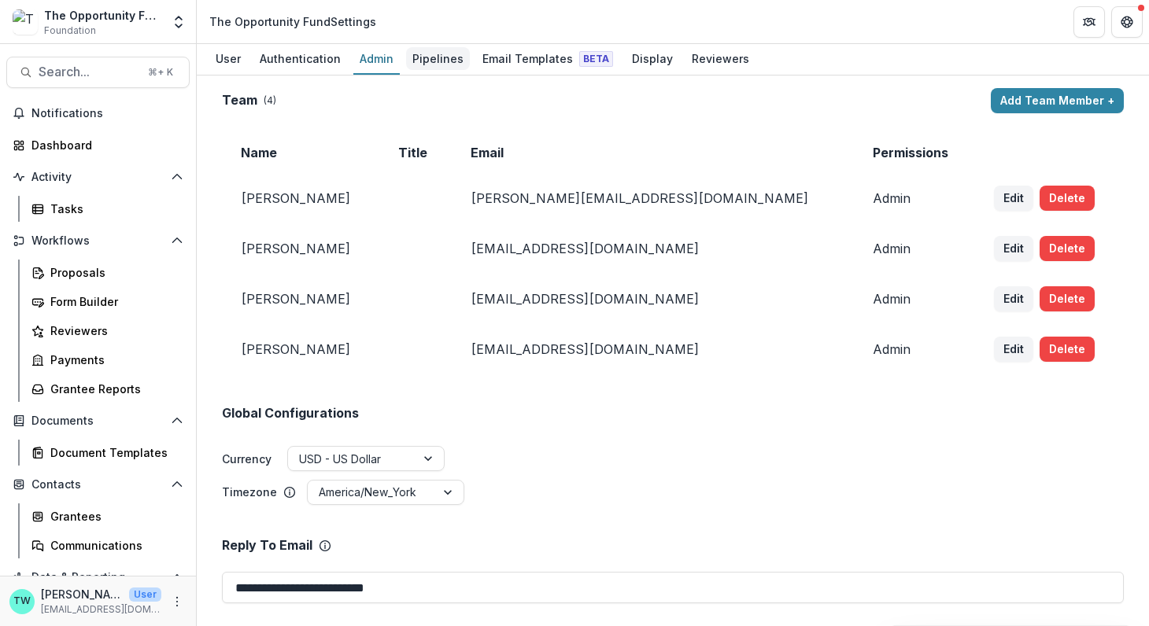
click at [435, 54] on div "Pipelines" at bounding box center [438, 58] width 64 height 23
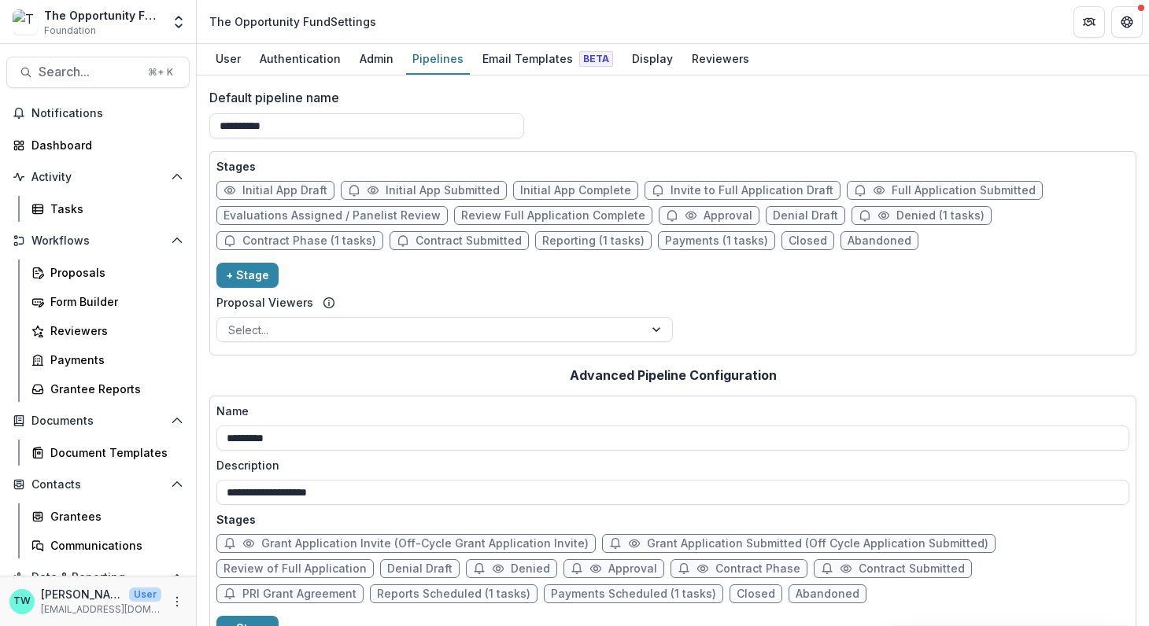
click at [540, 215] on span "Review Full Application Complete" at bounding box center [553, 215] width 184 height 13
select select "******"
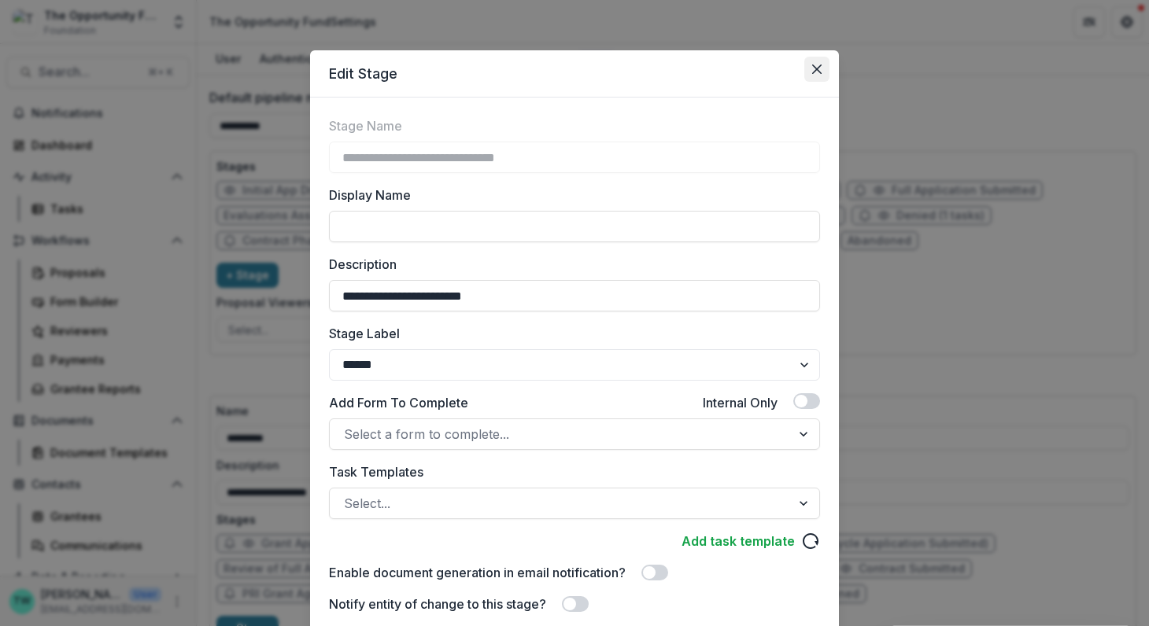
click at [813, 68] on icon "Close" at bounding box center [816, 69] width 9 height 9
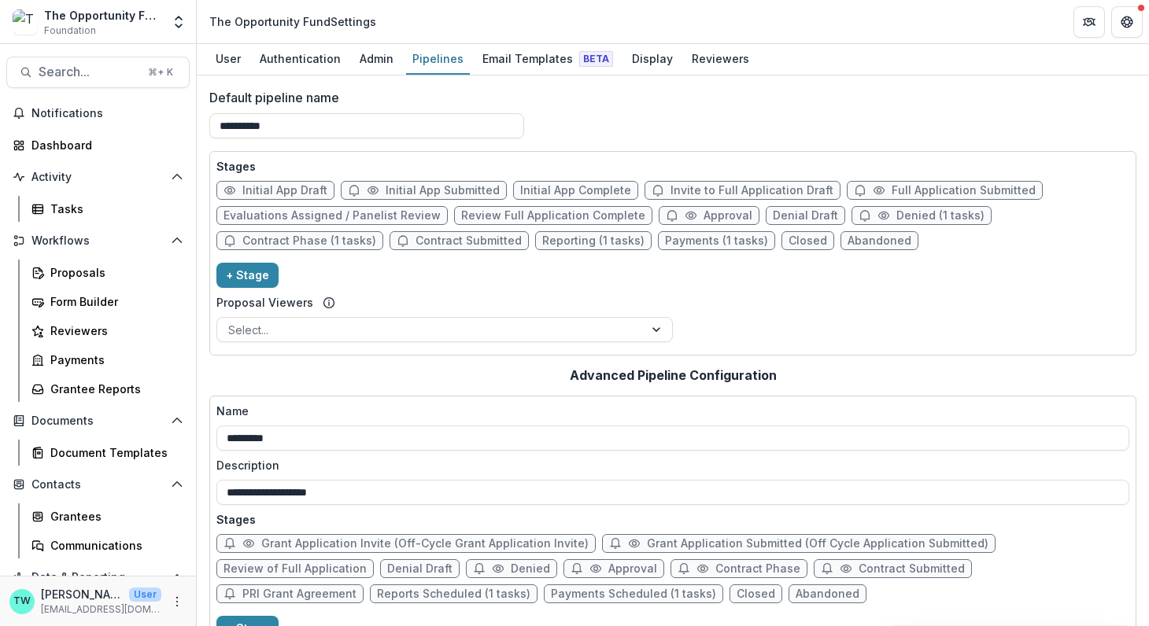
click at [530, 216] on span "Review Full Application Complete" at bounding box center [553, 215] width 184 height 13
select select "******"
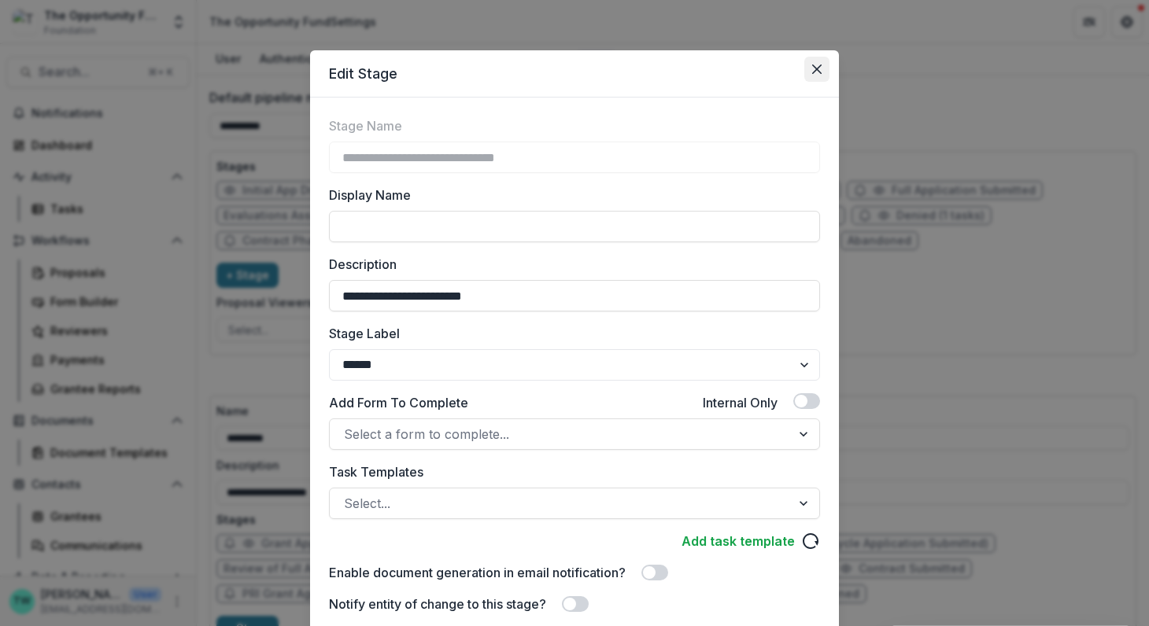
click at [814, 67] on icon "Close" at bounding box center [816, 69] width 9 height 9
